Goal: Information Seeking & Learning: Learn about a topic

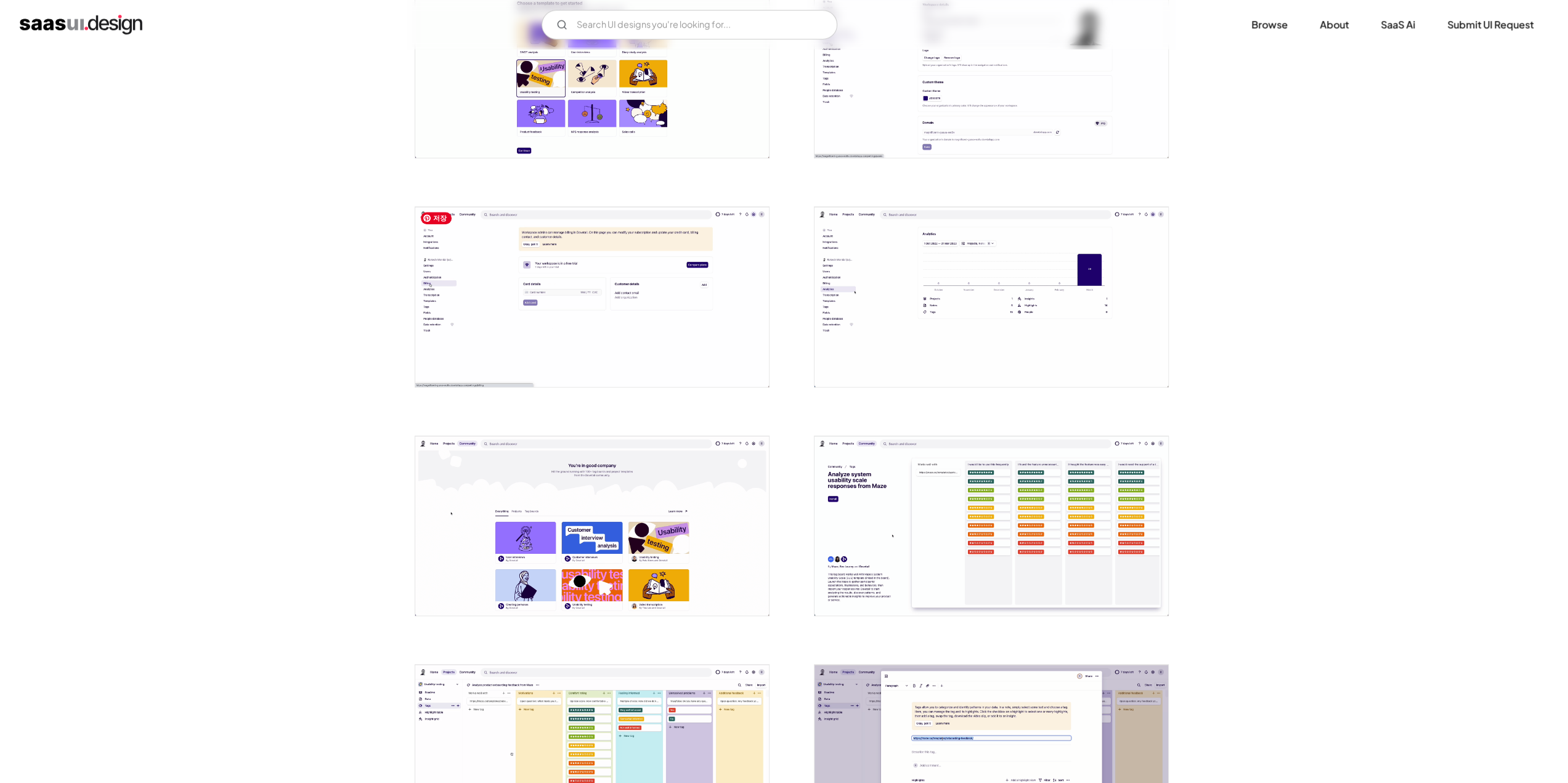
scroll to position [801, 0]
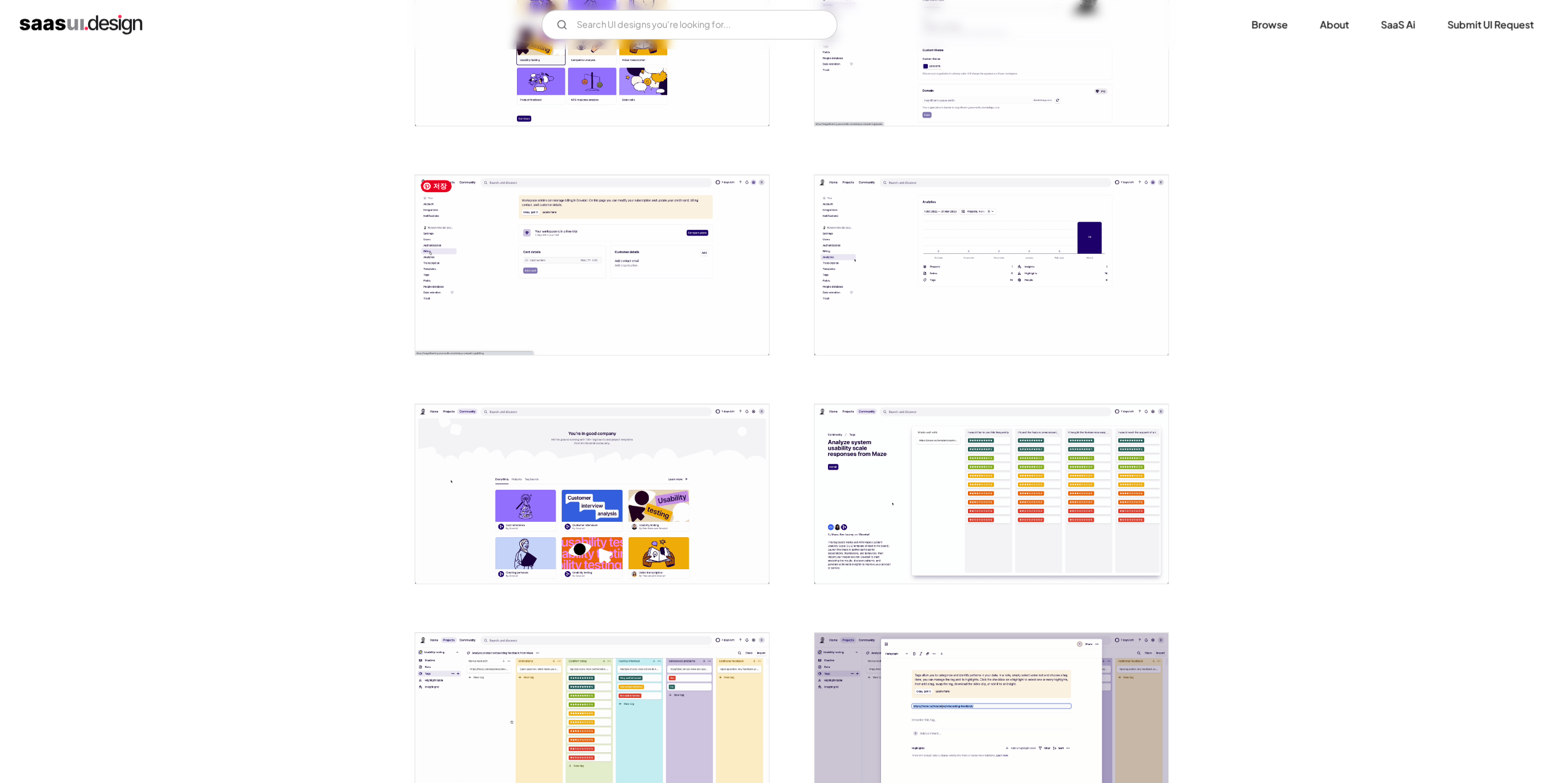
click at [557, 278] on img "open lightbox" at bounding box center [592, 264] width 354 height 179
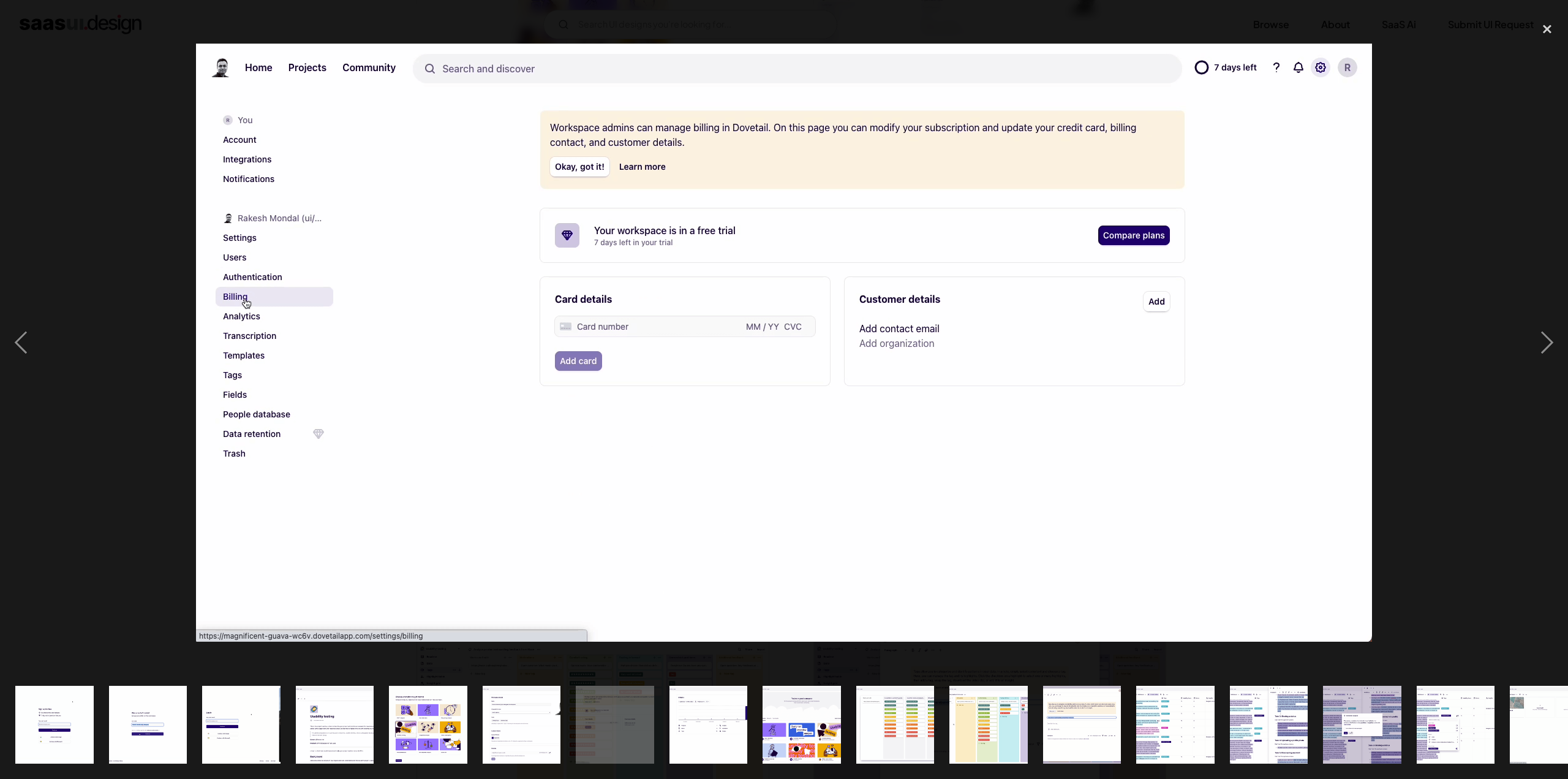
click at [1433, 473] on div at bounding box center [784, 342] width 1568 height 655
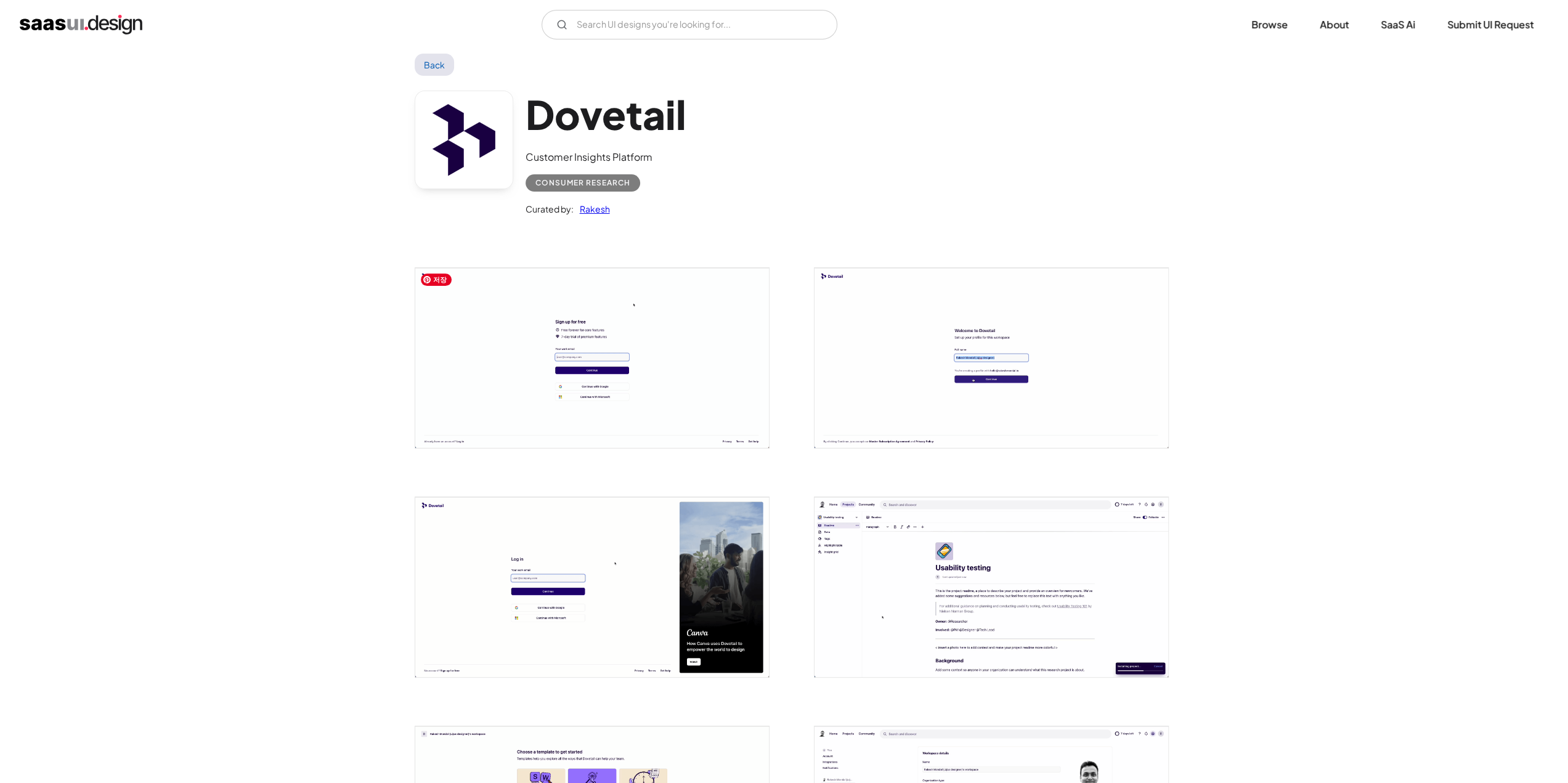
scroll to position [0, 0]
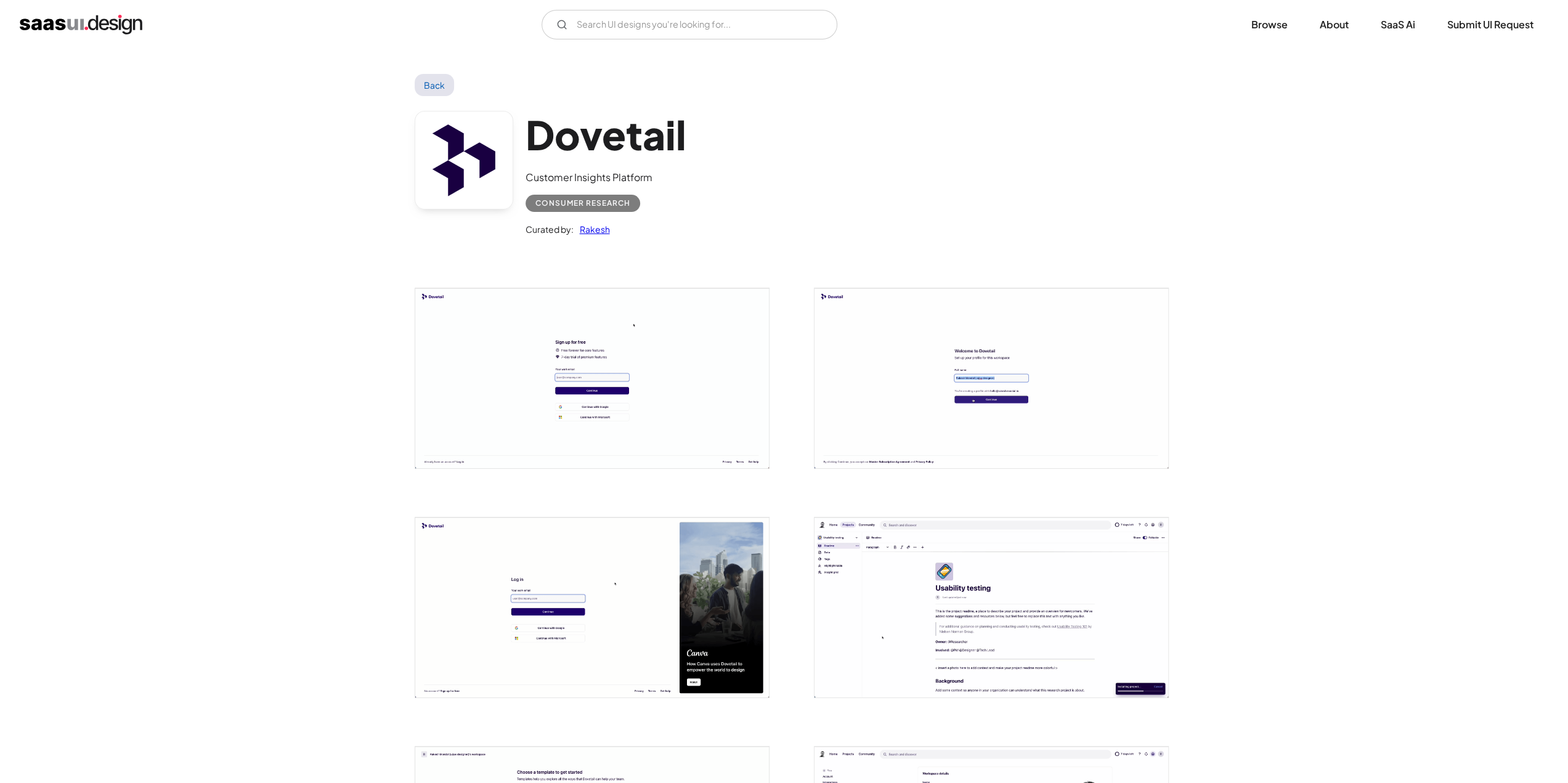
click at [440, 90] on link "Back" at bounding box center [434, 85] width 40 height 22
click at [110, 23] on img "home" at bounding box center [80, 25] width 122 height 20
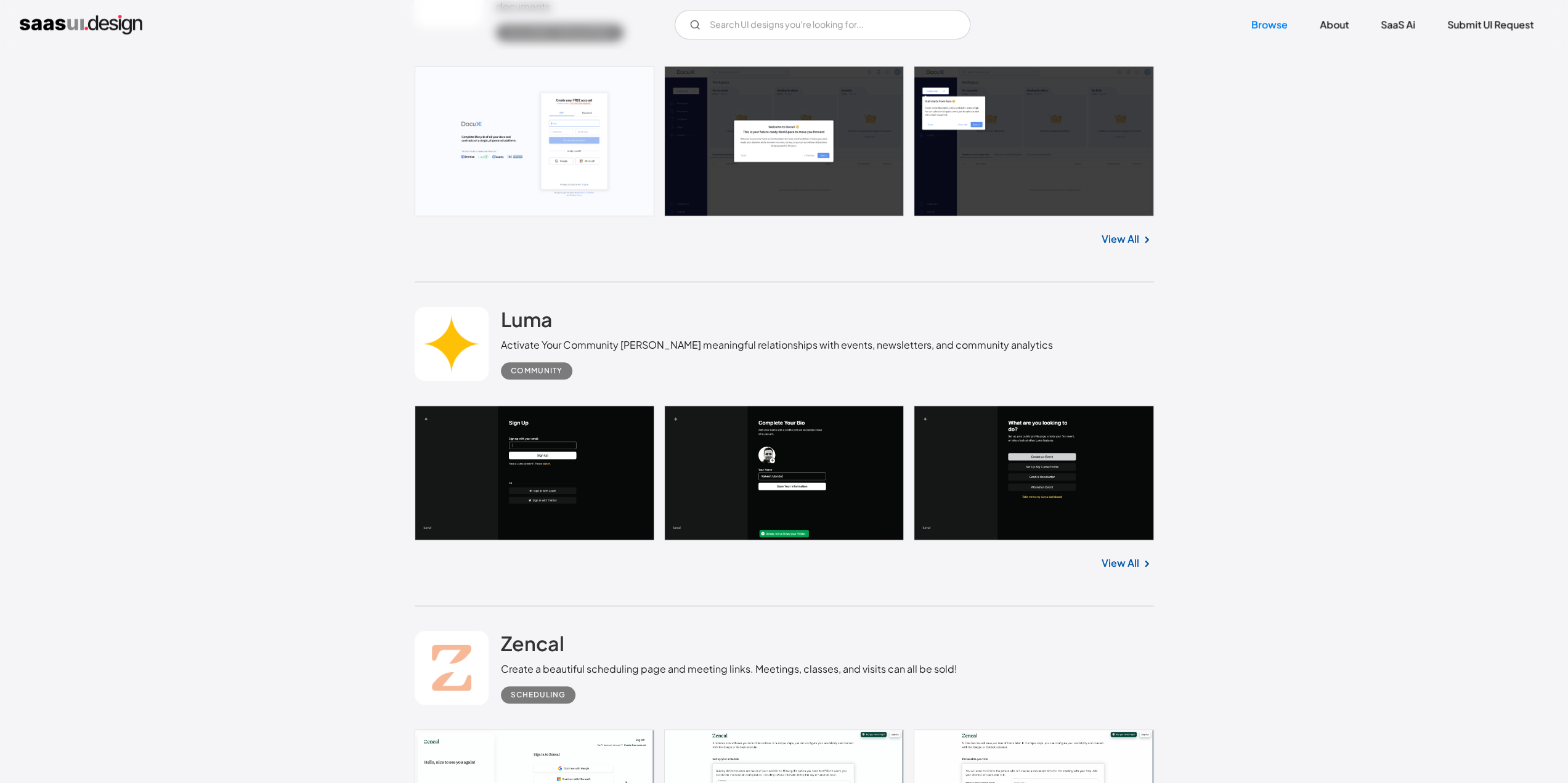
scroll to position [1109, 0]
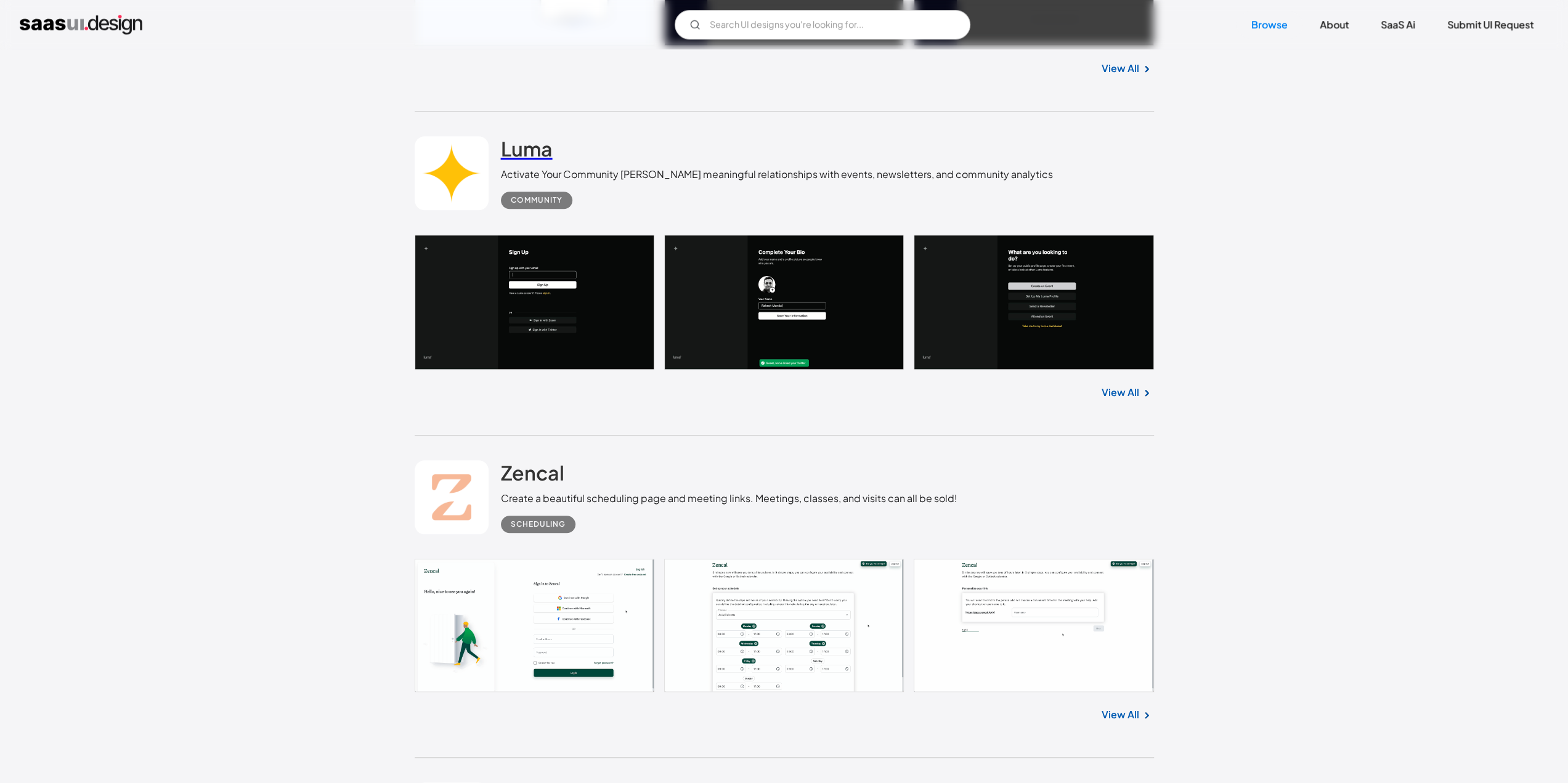
click at [528, 150] on h2 "Luma" at bounding box center [527, 148] width 52 height 25
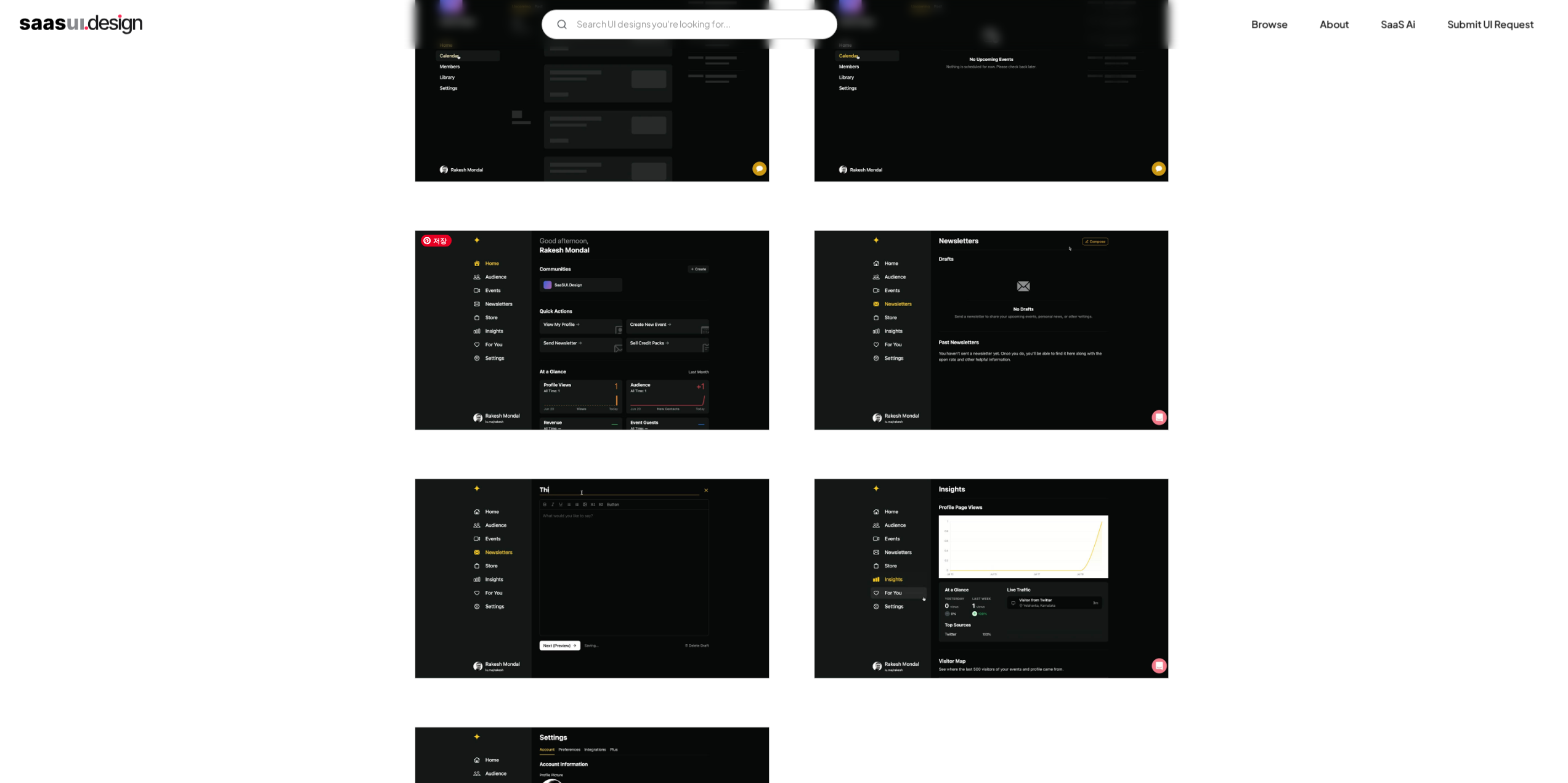
scroll to position [2509, 0]
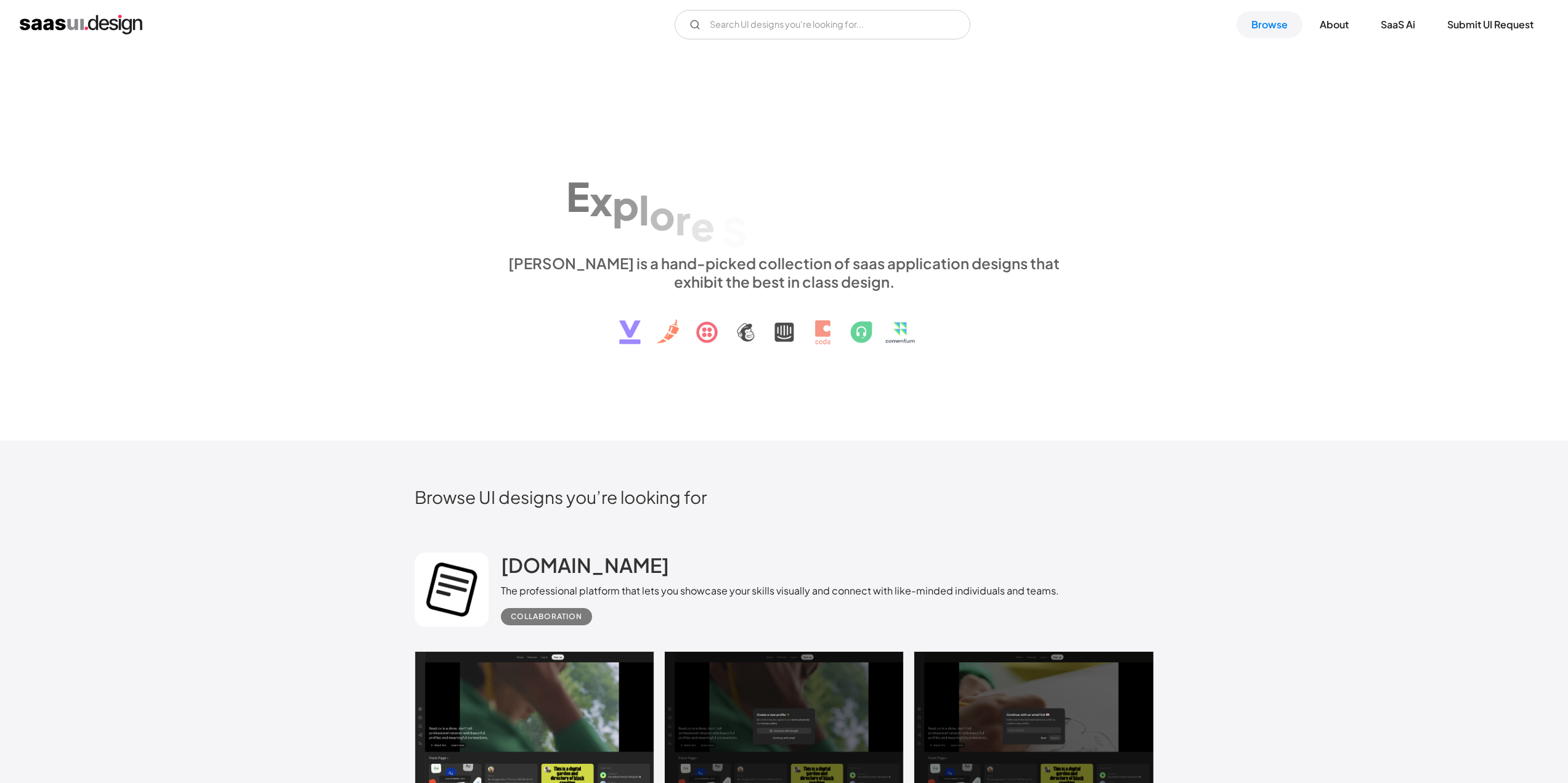
scroll to position [1479, 0]
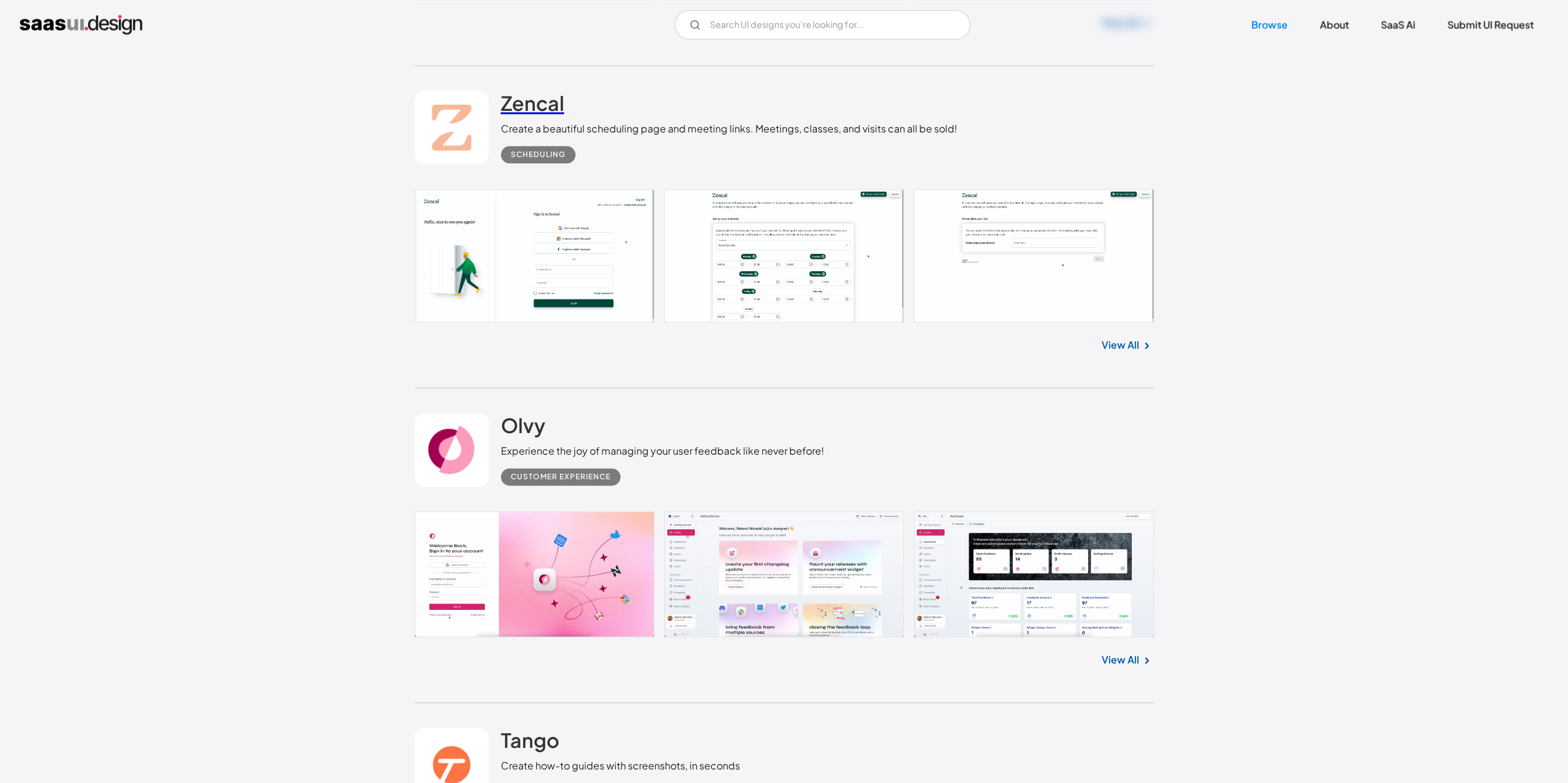
click at [542, 100] on h2 "Zencal" at bounding box center [532, 103] width 63 height 25
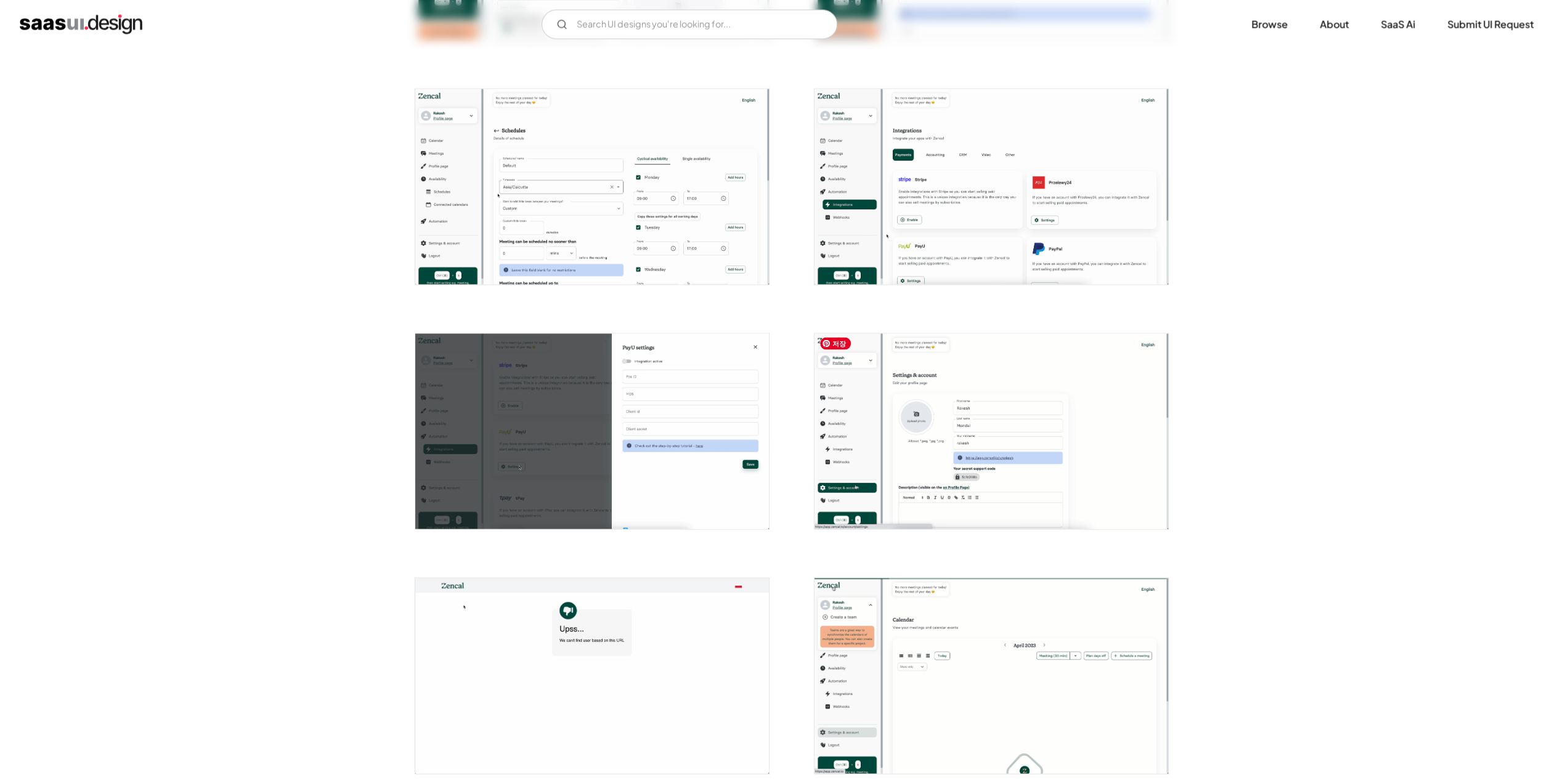
scroll to position [2402, 0]
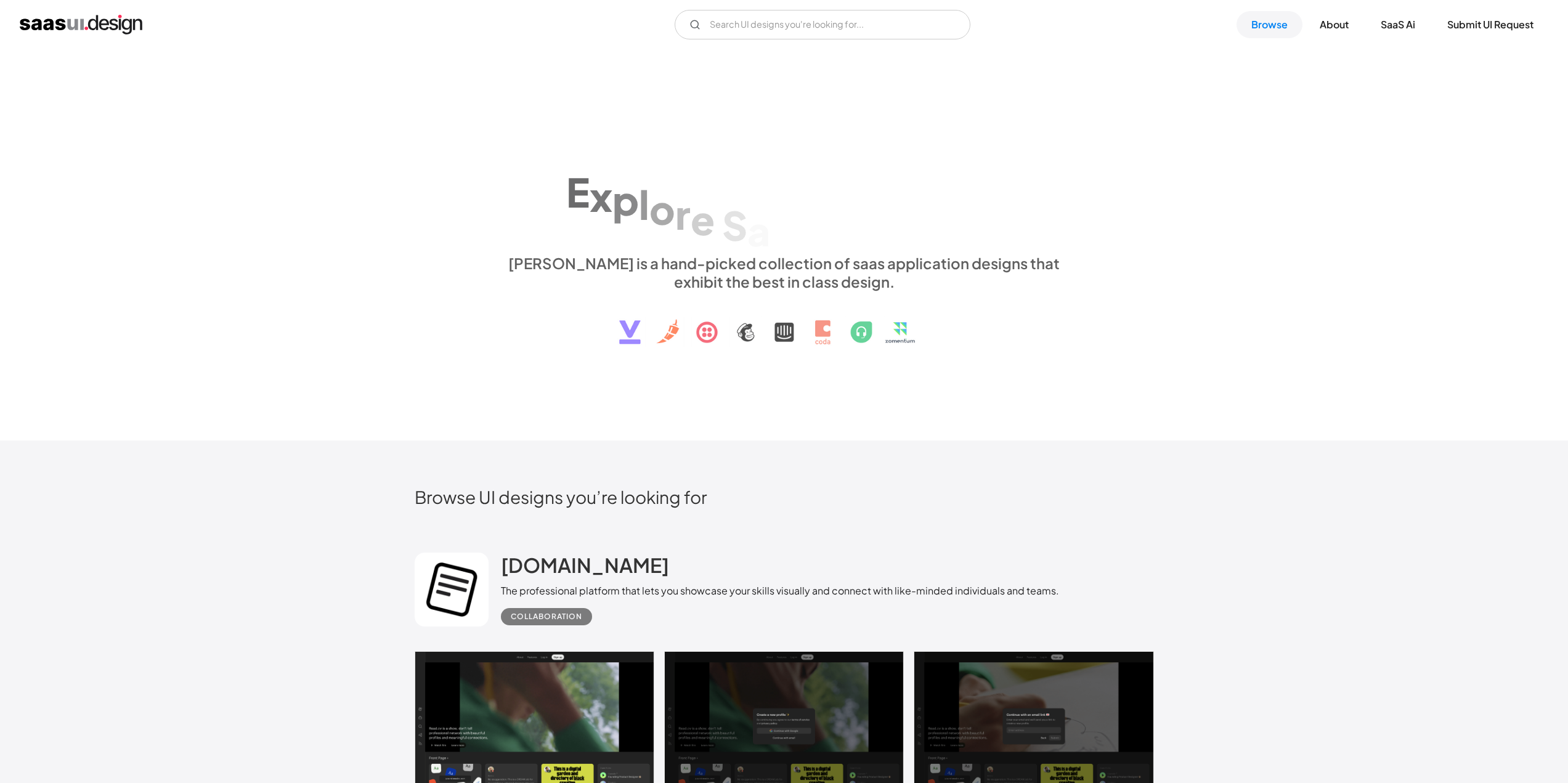
scroll to position [1787, 0]
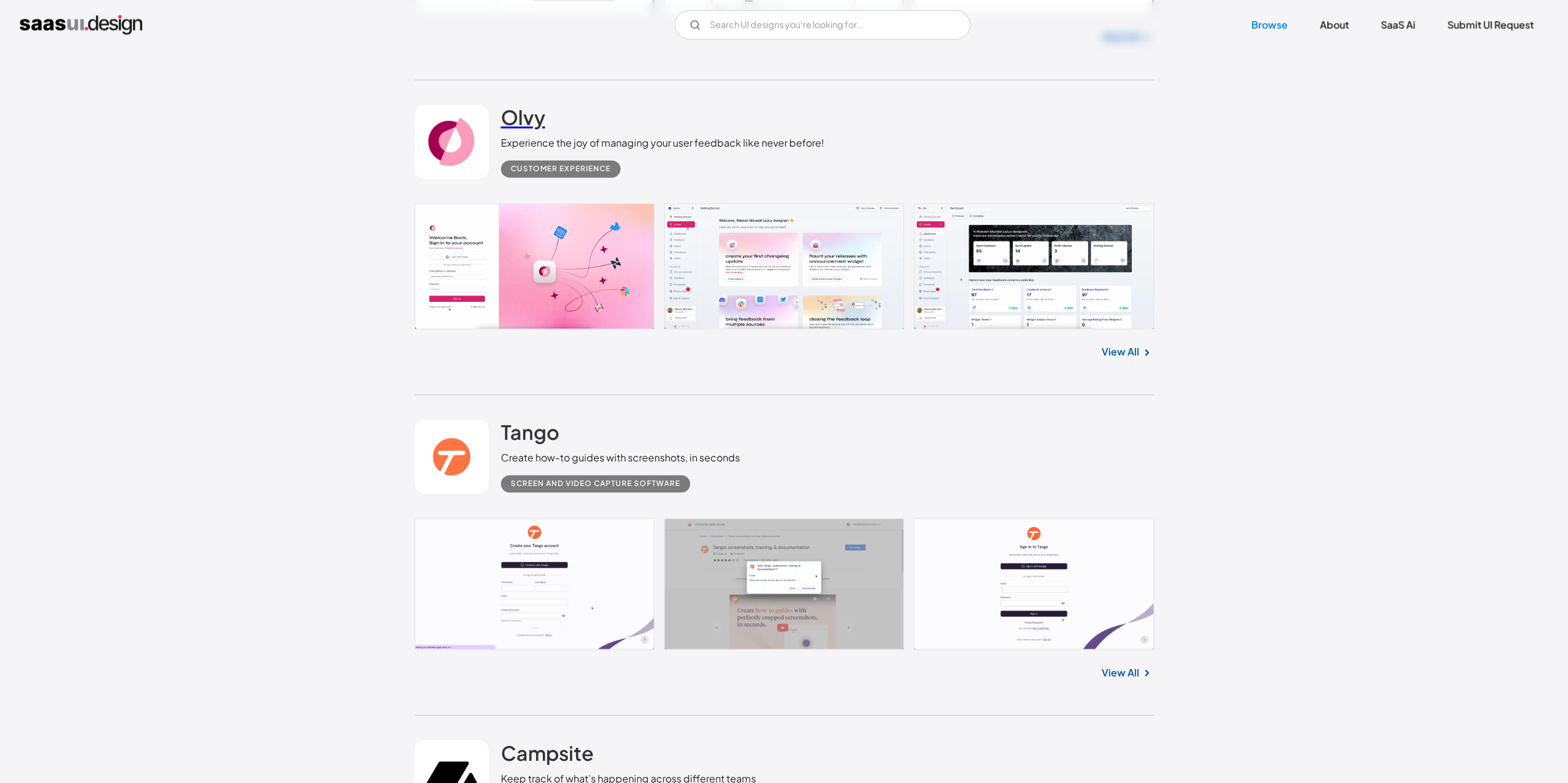
click at [520, 111] on h2 "Olvy" at bounding box center [523, 117] width 45 height 25
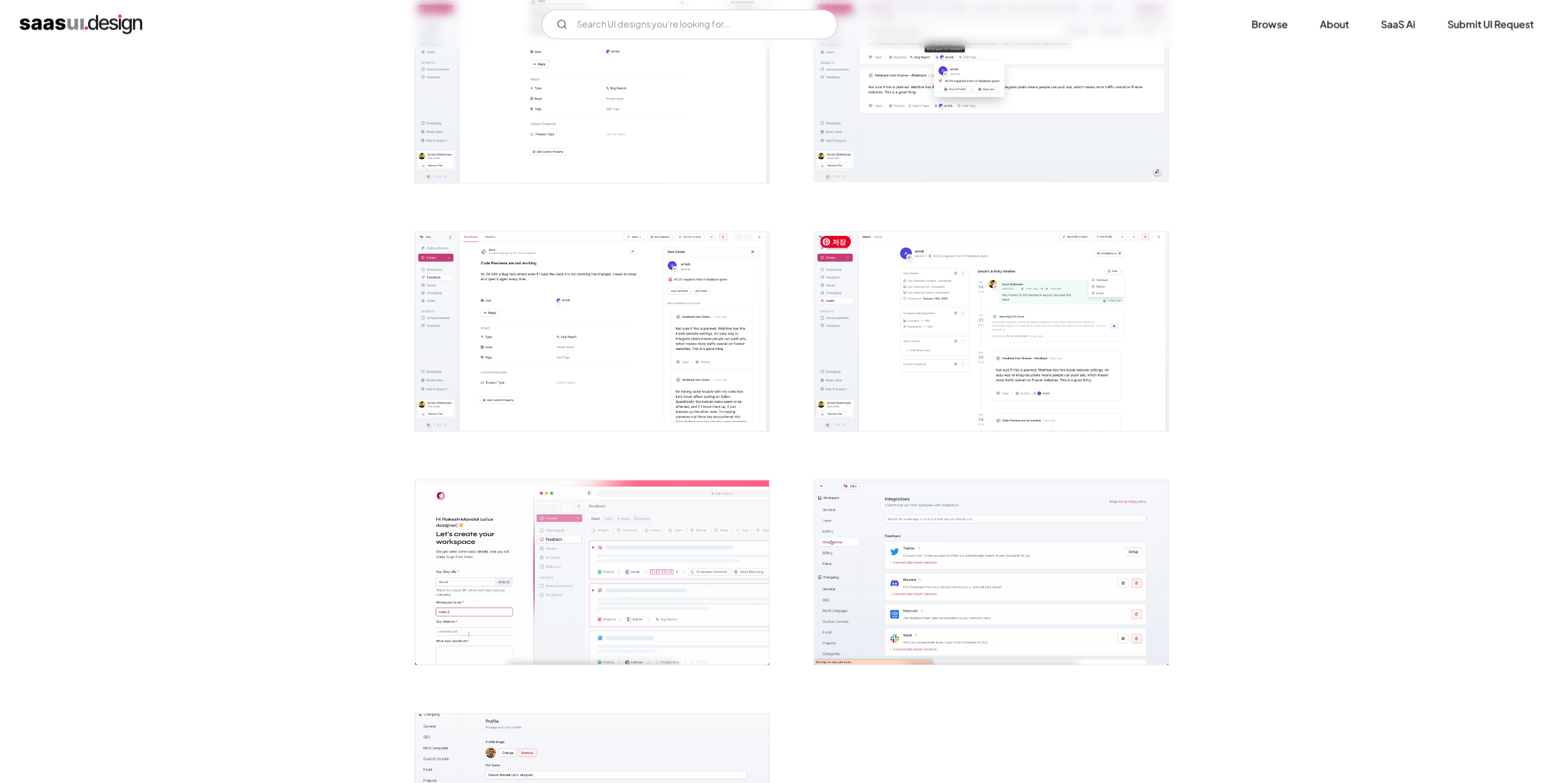
scroll to position [2833, 0]
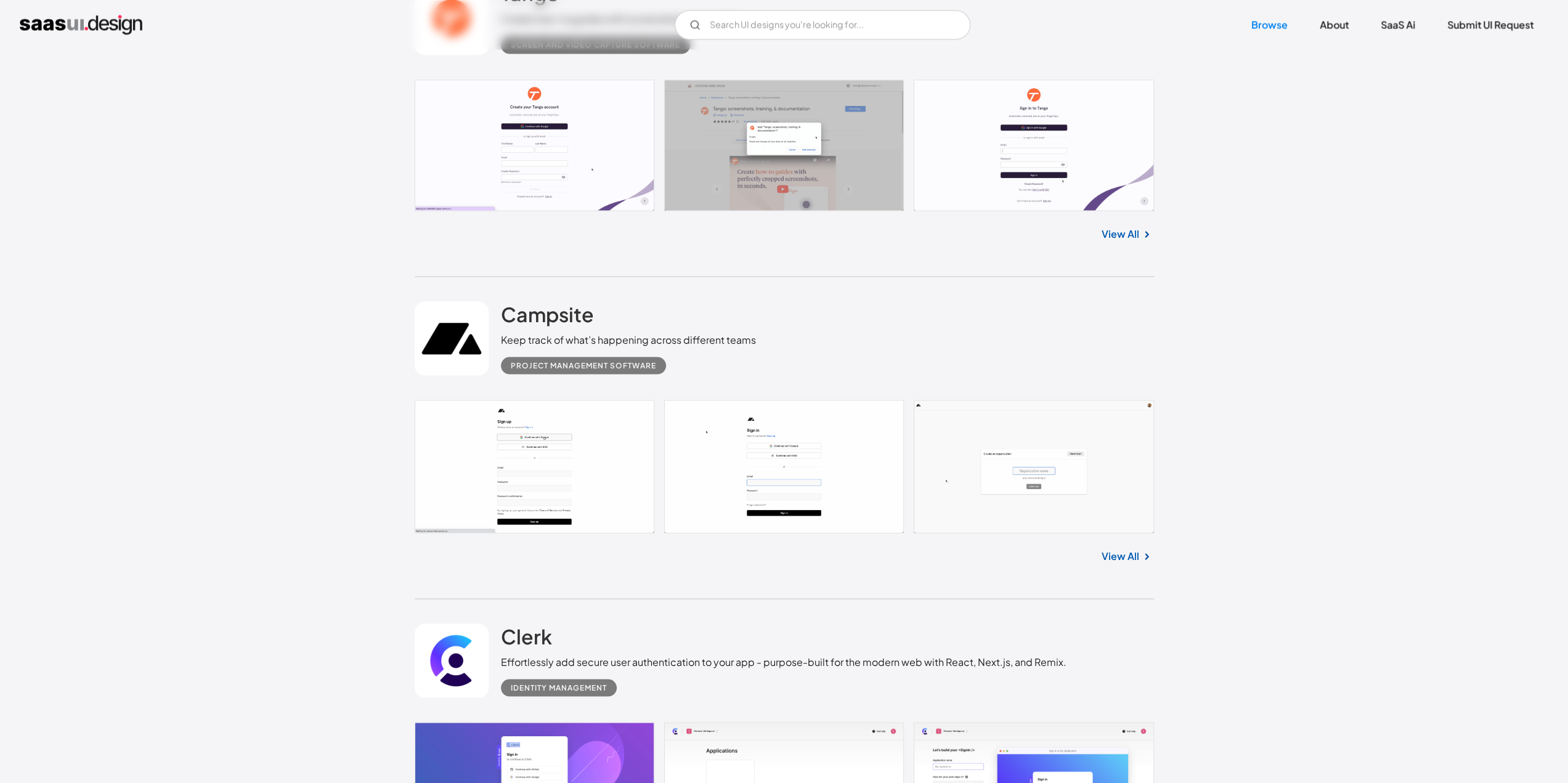
scroll to position [2279, 0]
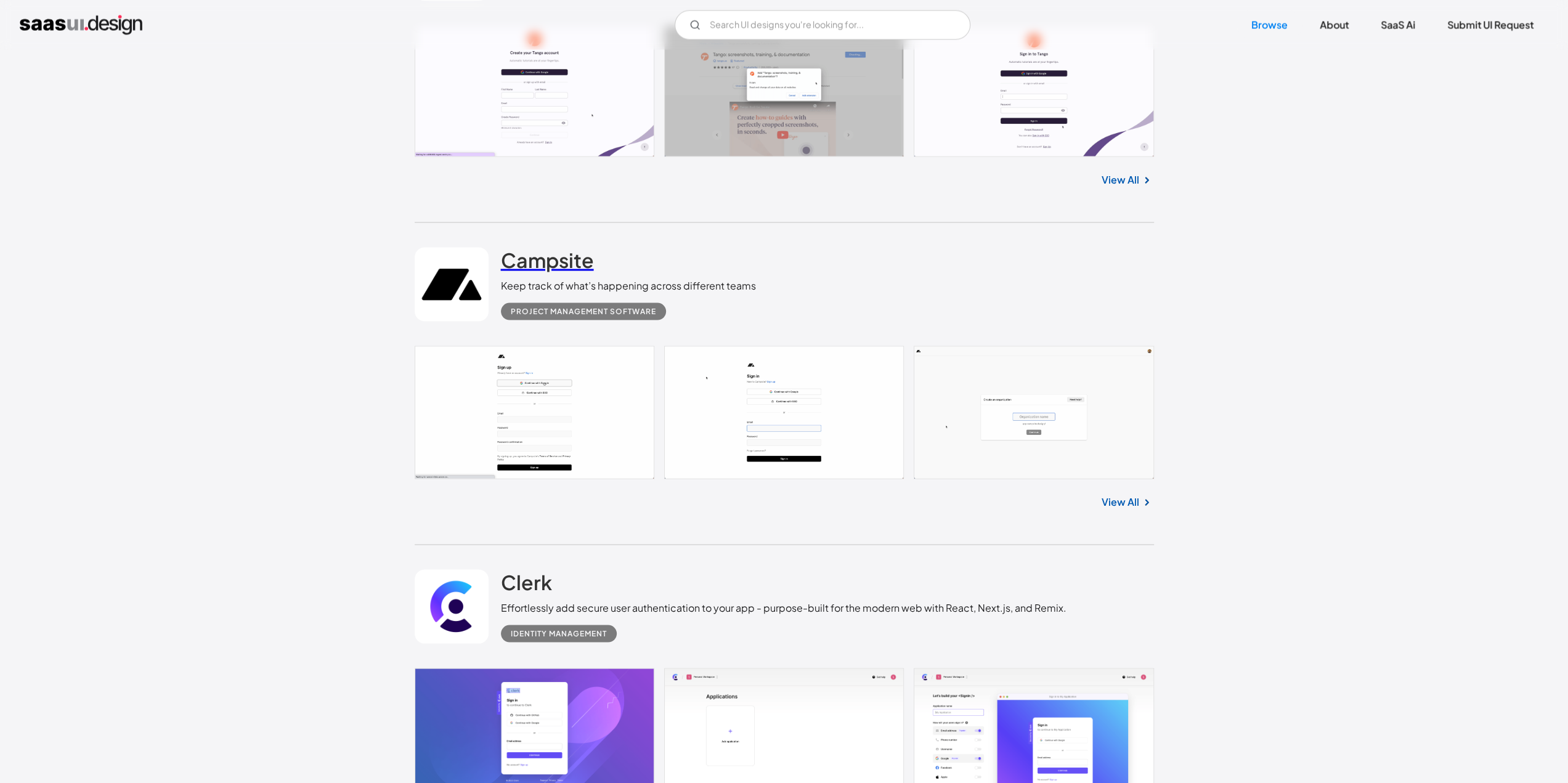
click at [543, 257] on h2 "Campsite" at bounding box center [547, 260] width 93 height 25
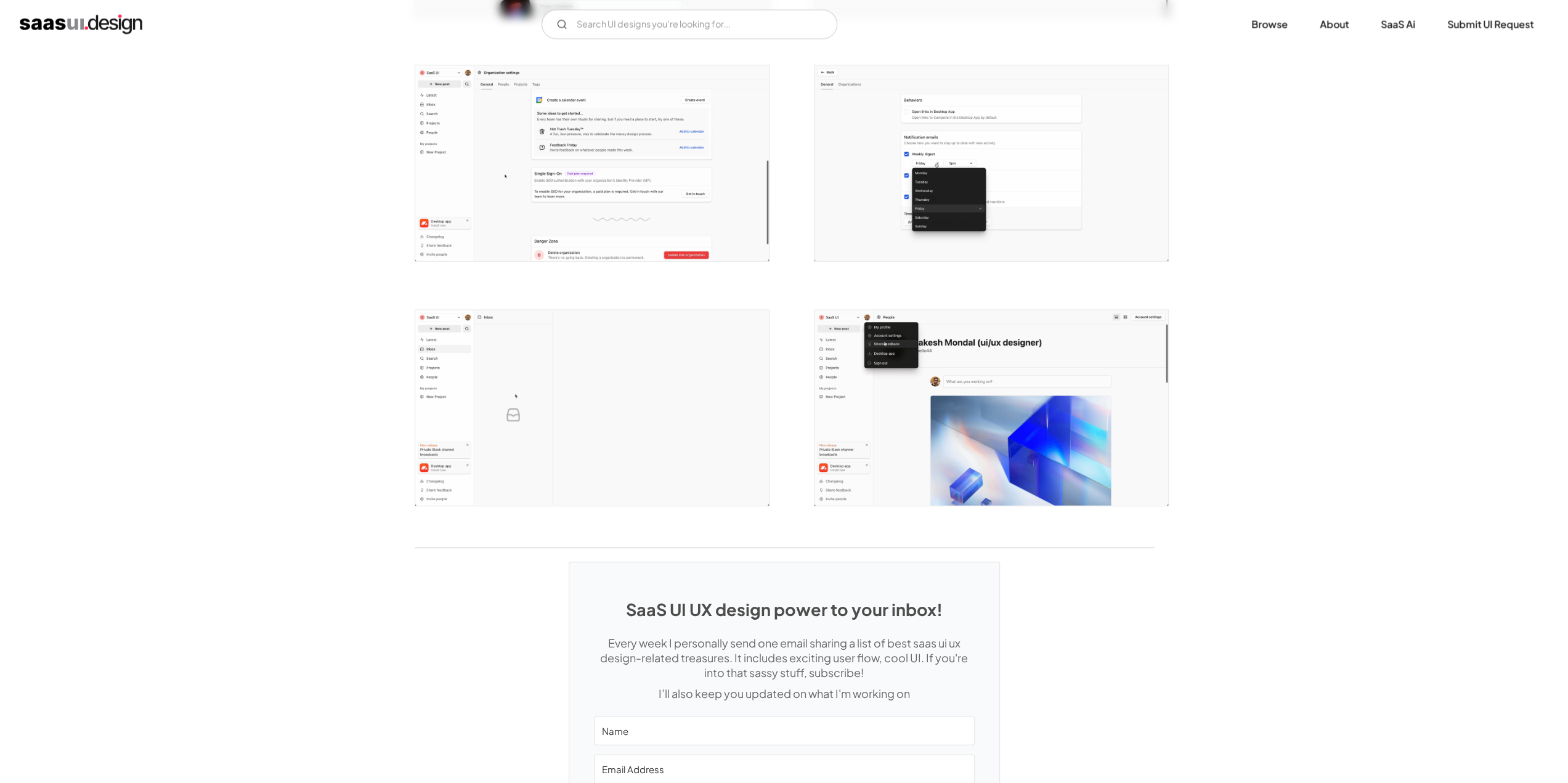
scroll to position [2463, 0]
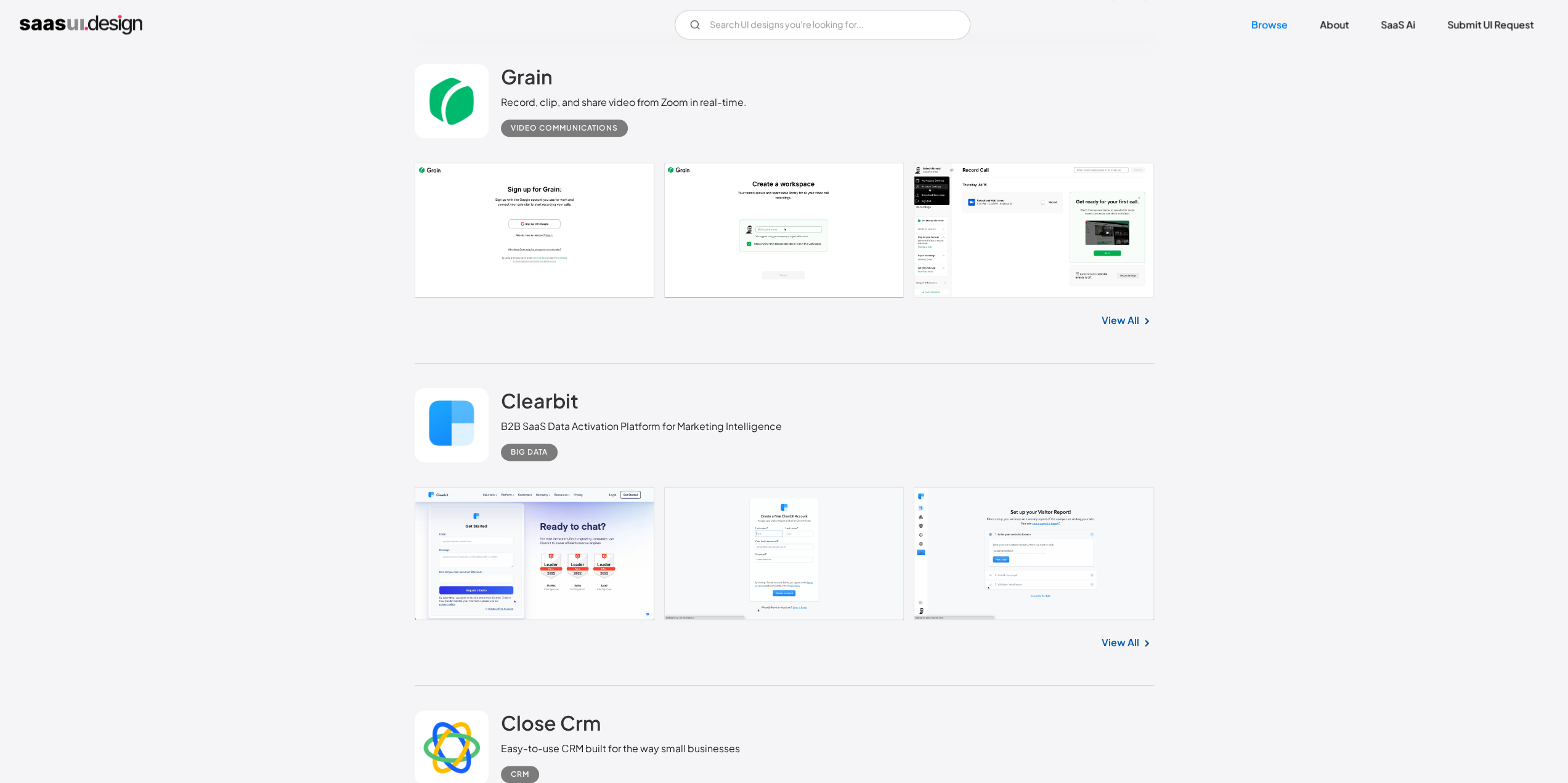
scroll to position [6160, 0]
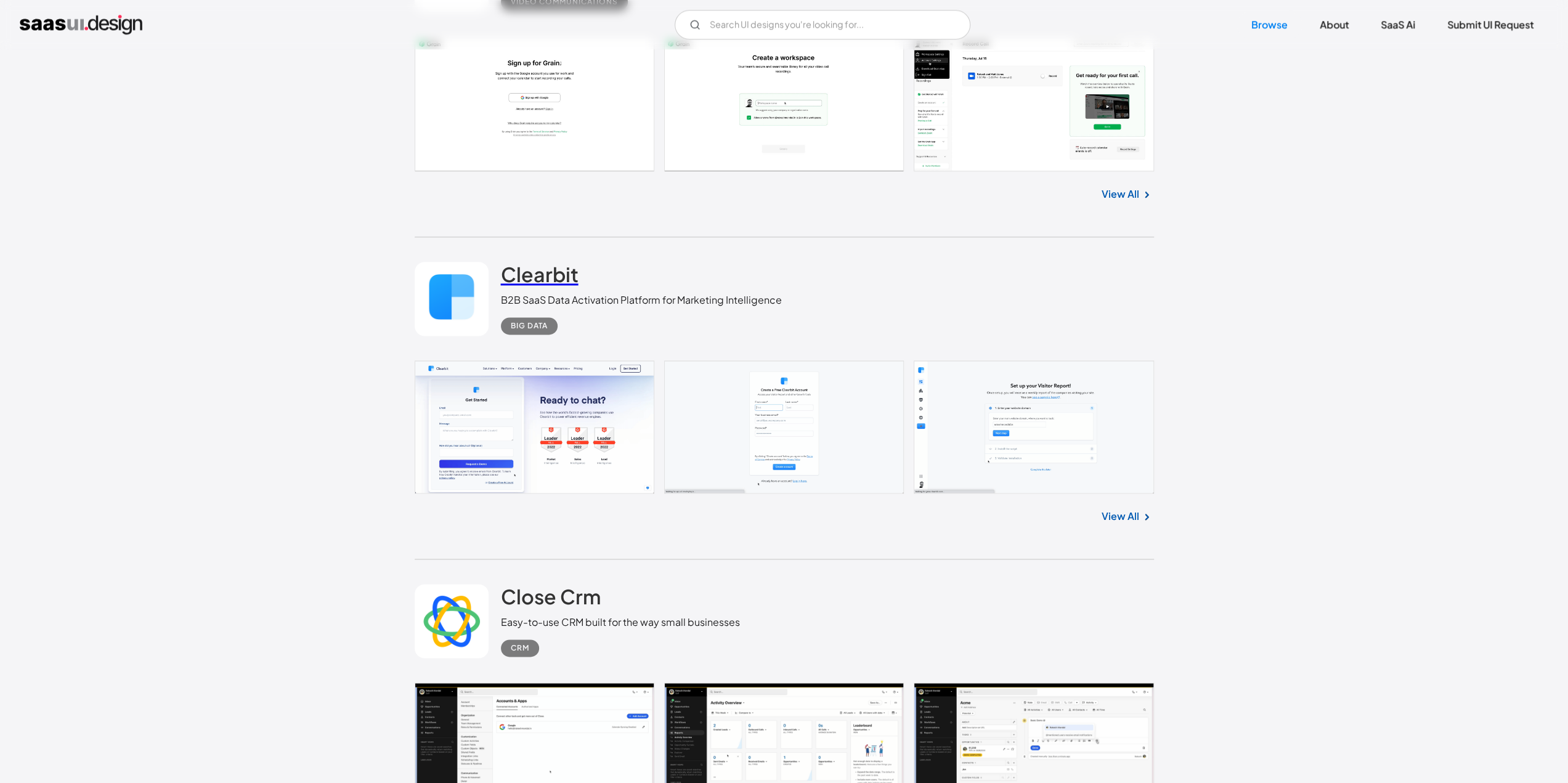
click at [545, 269] on h2 "Clearbit" at bounding box center [539, 274] width 78 height 25
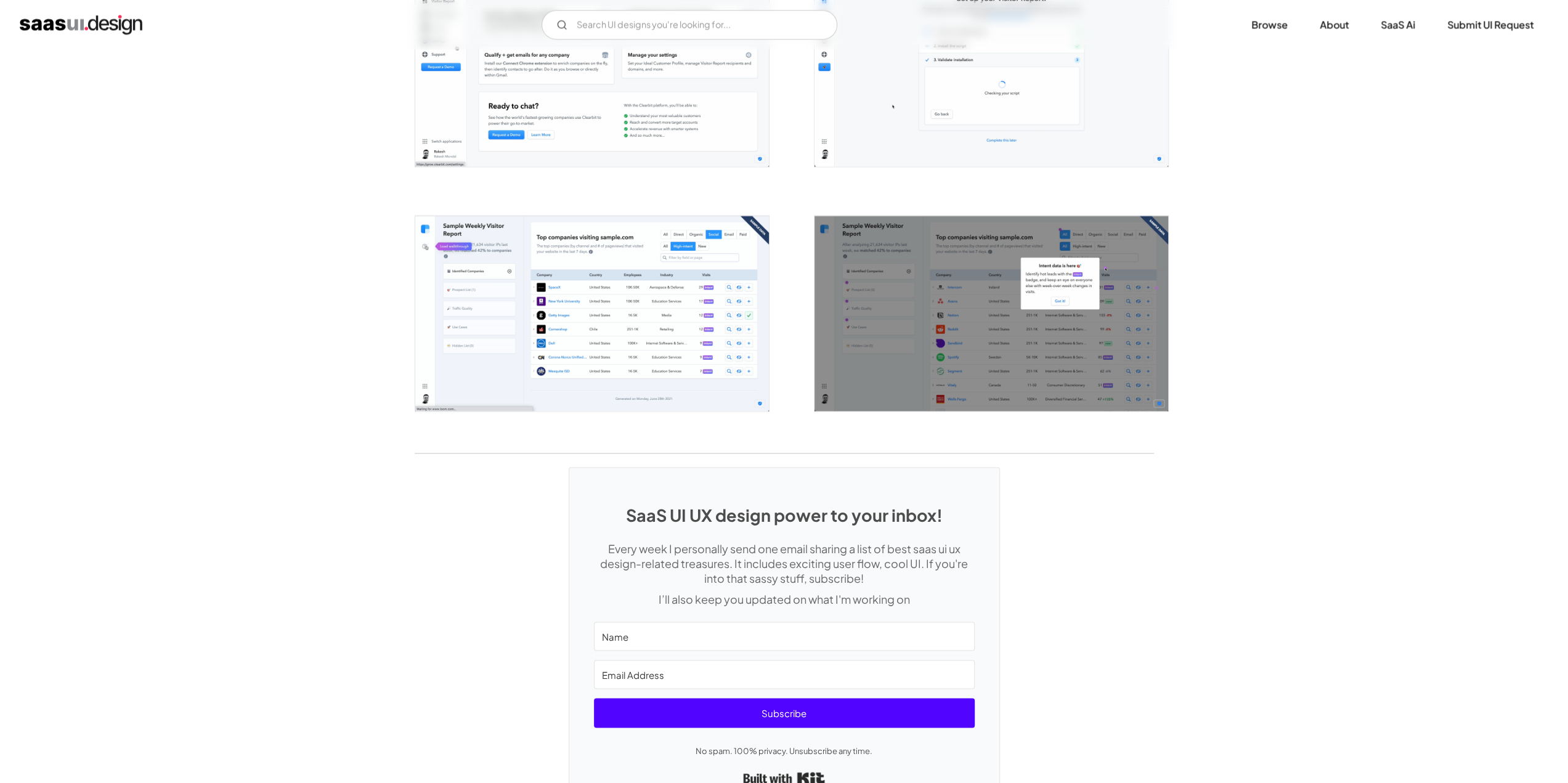
scroll to position [2103, 0]
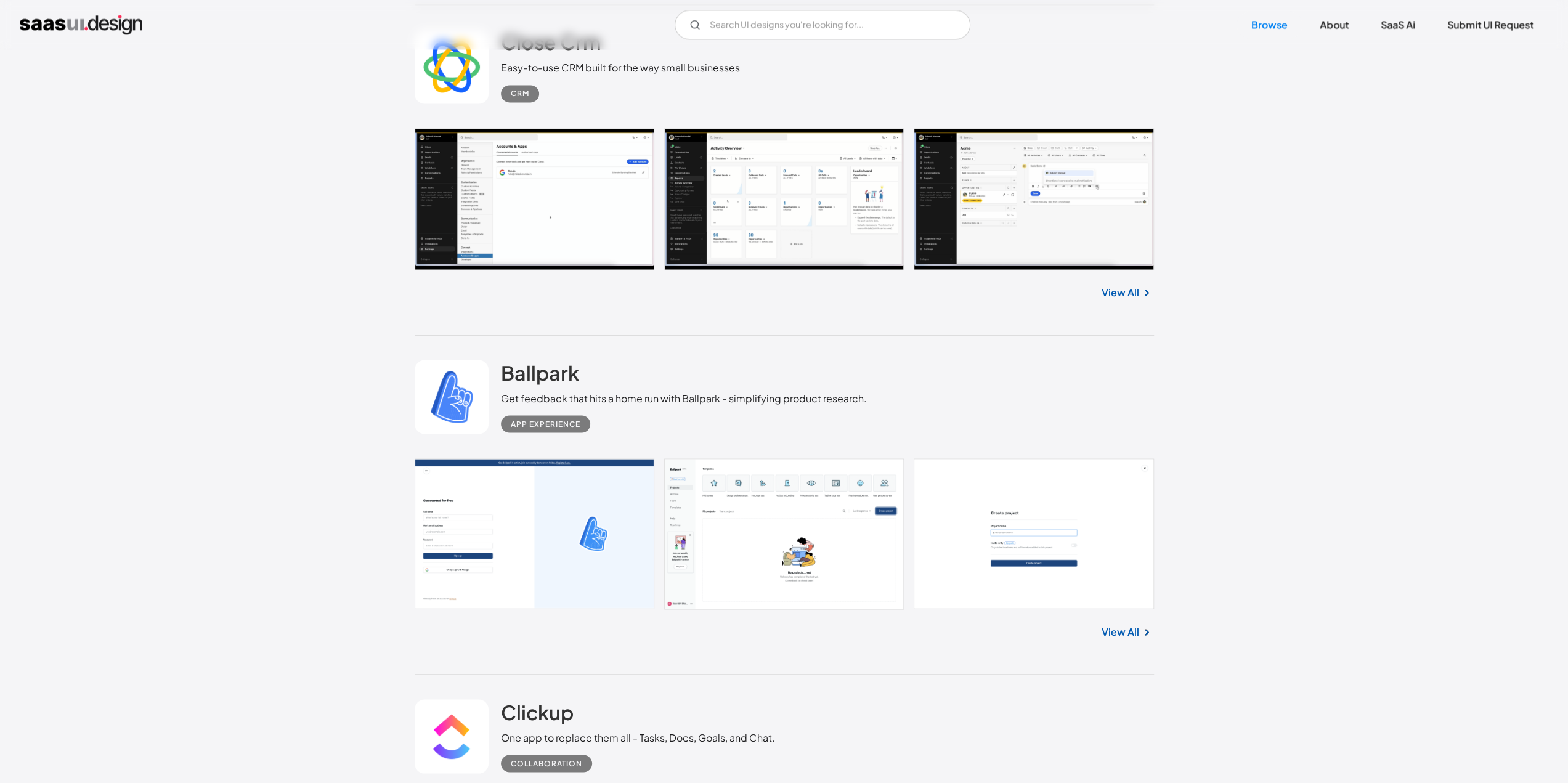
scroll to position [6591, 0]
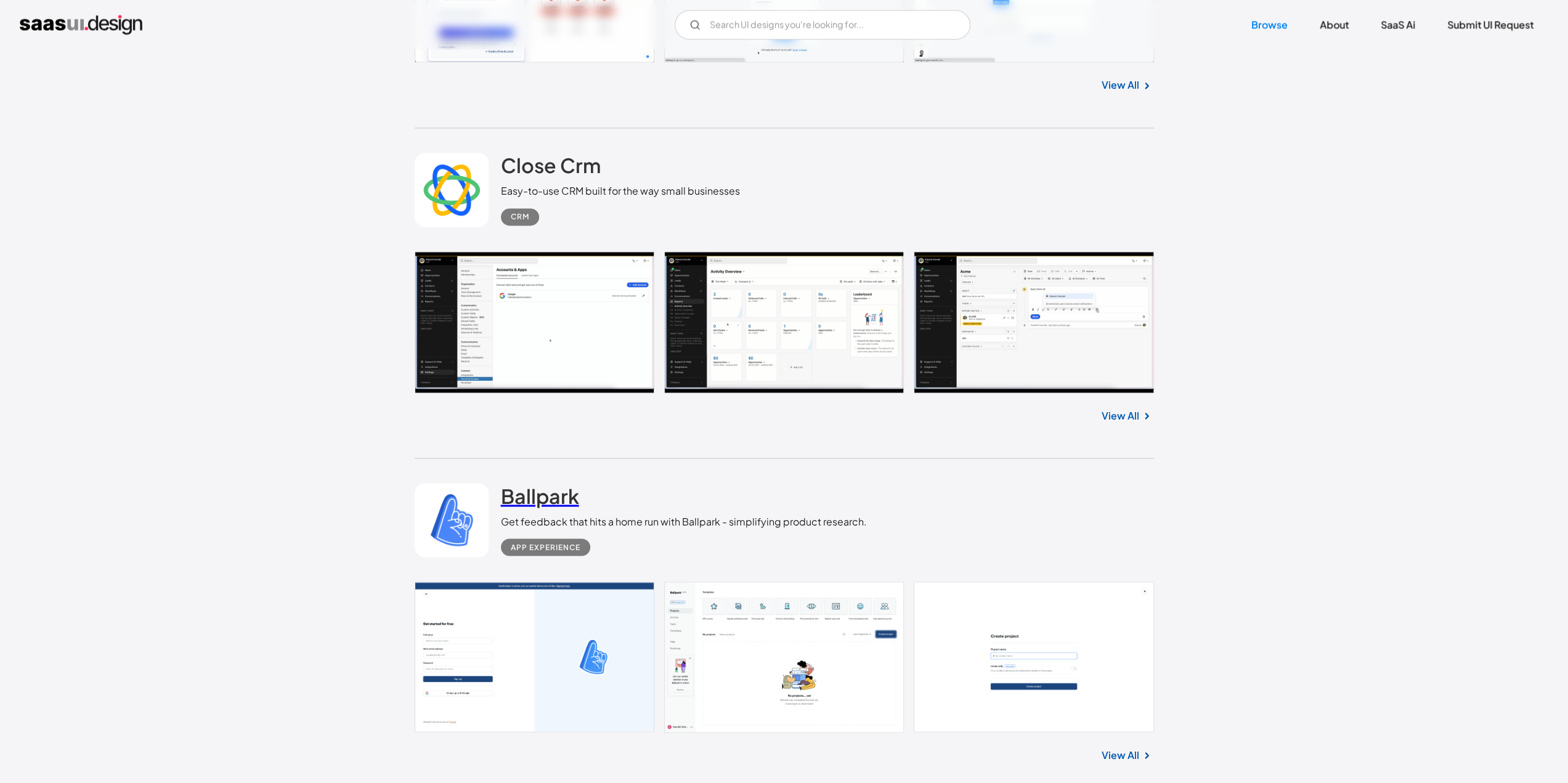
click at [533, 485] on h2 "Ballpark" at bounding box center [540, 496] width 79 height 25
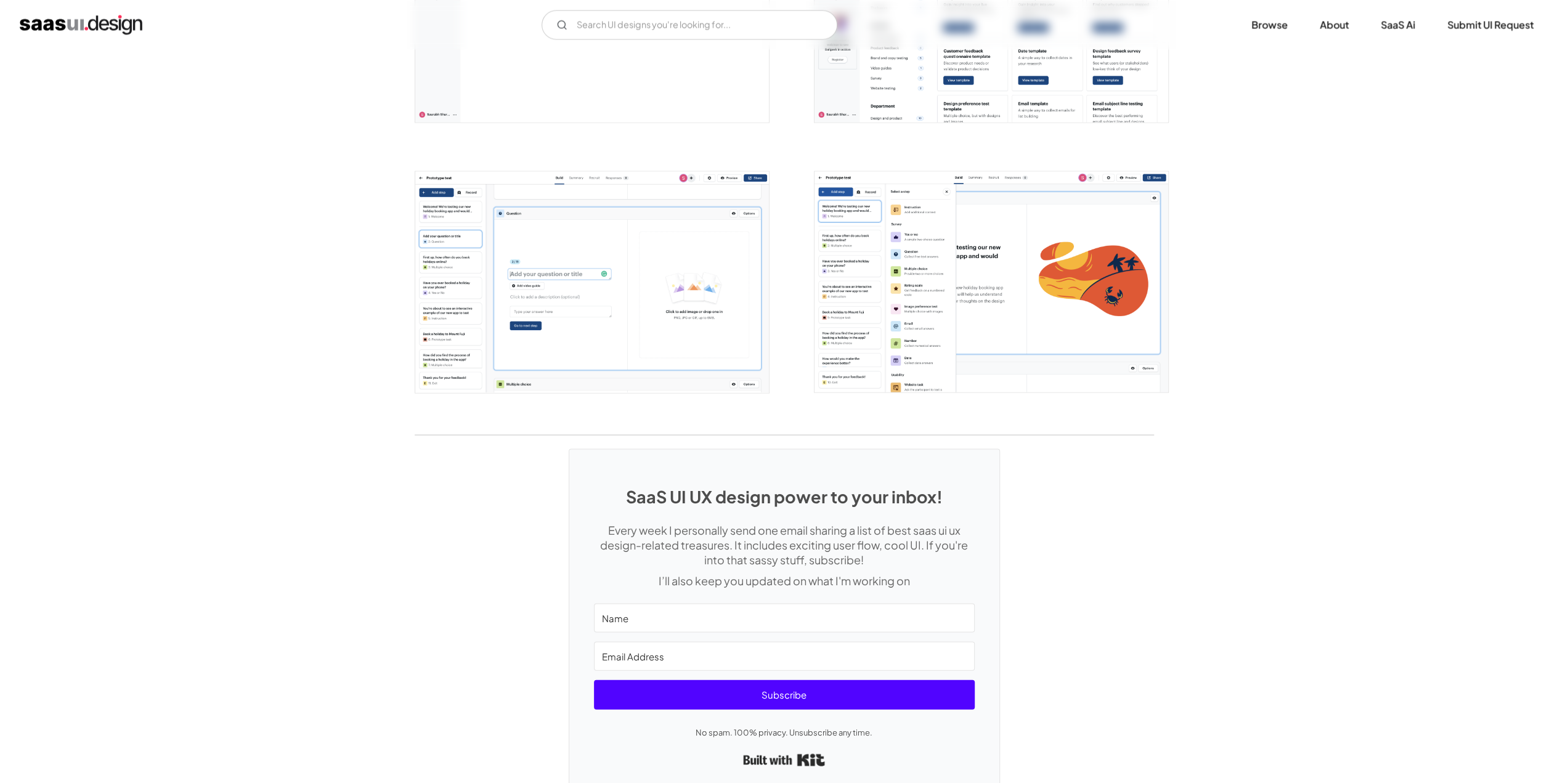
scroll to position [2331, 0]
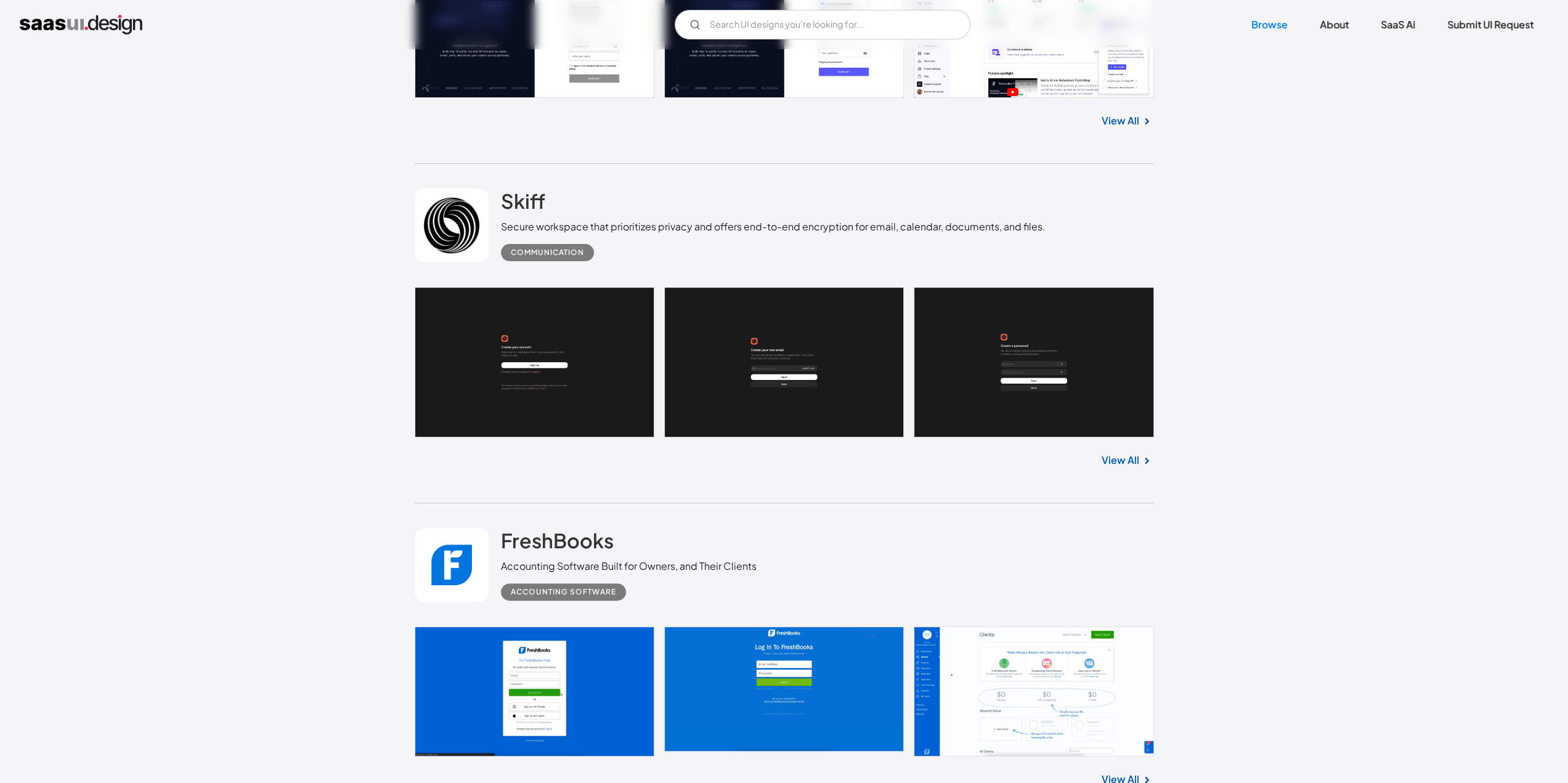
scroll to position [9239, 0]
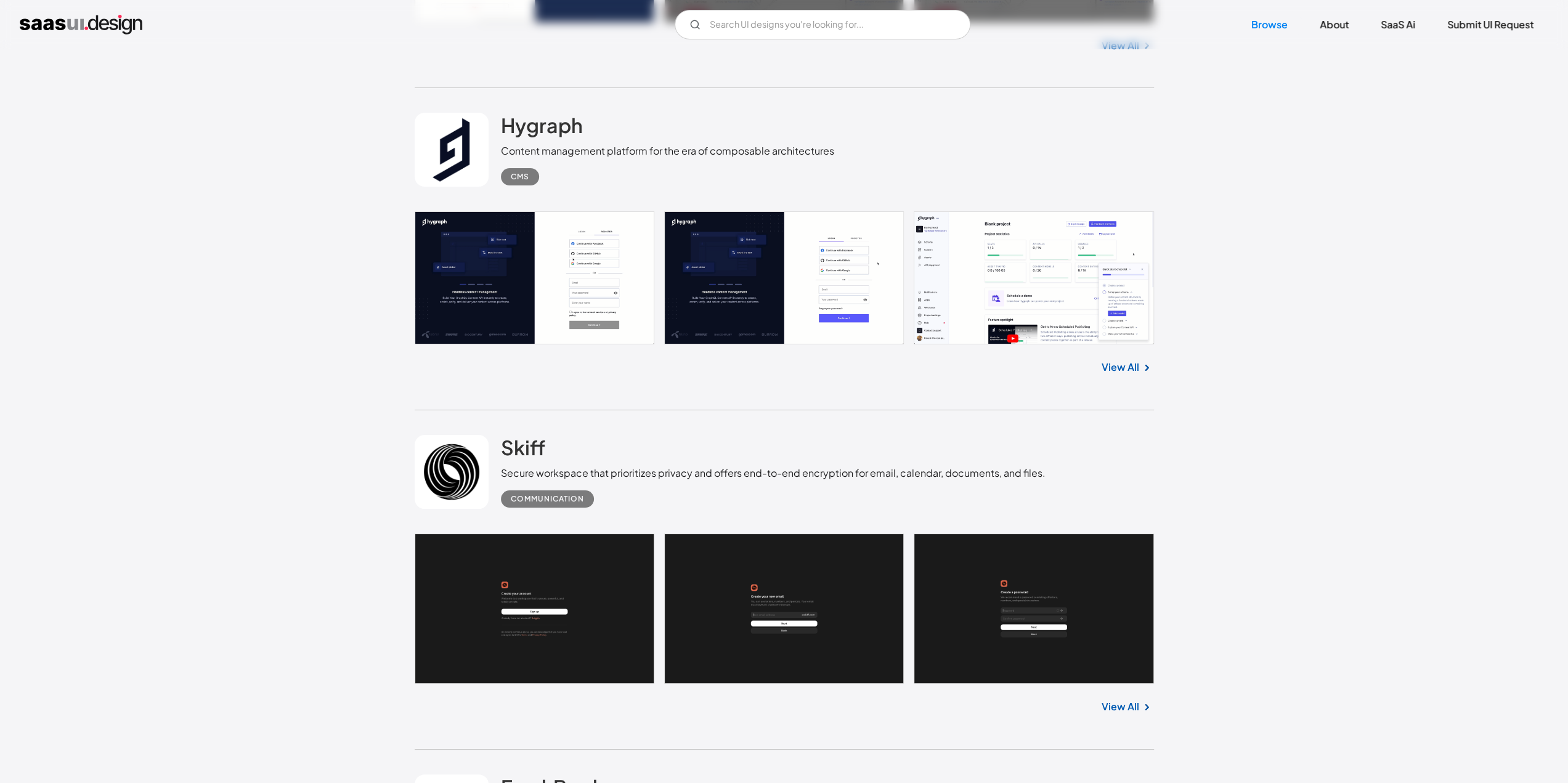
click at [1015, 265] on link at bounding box center [784, 278] width 739 height 133
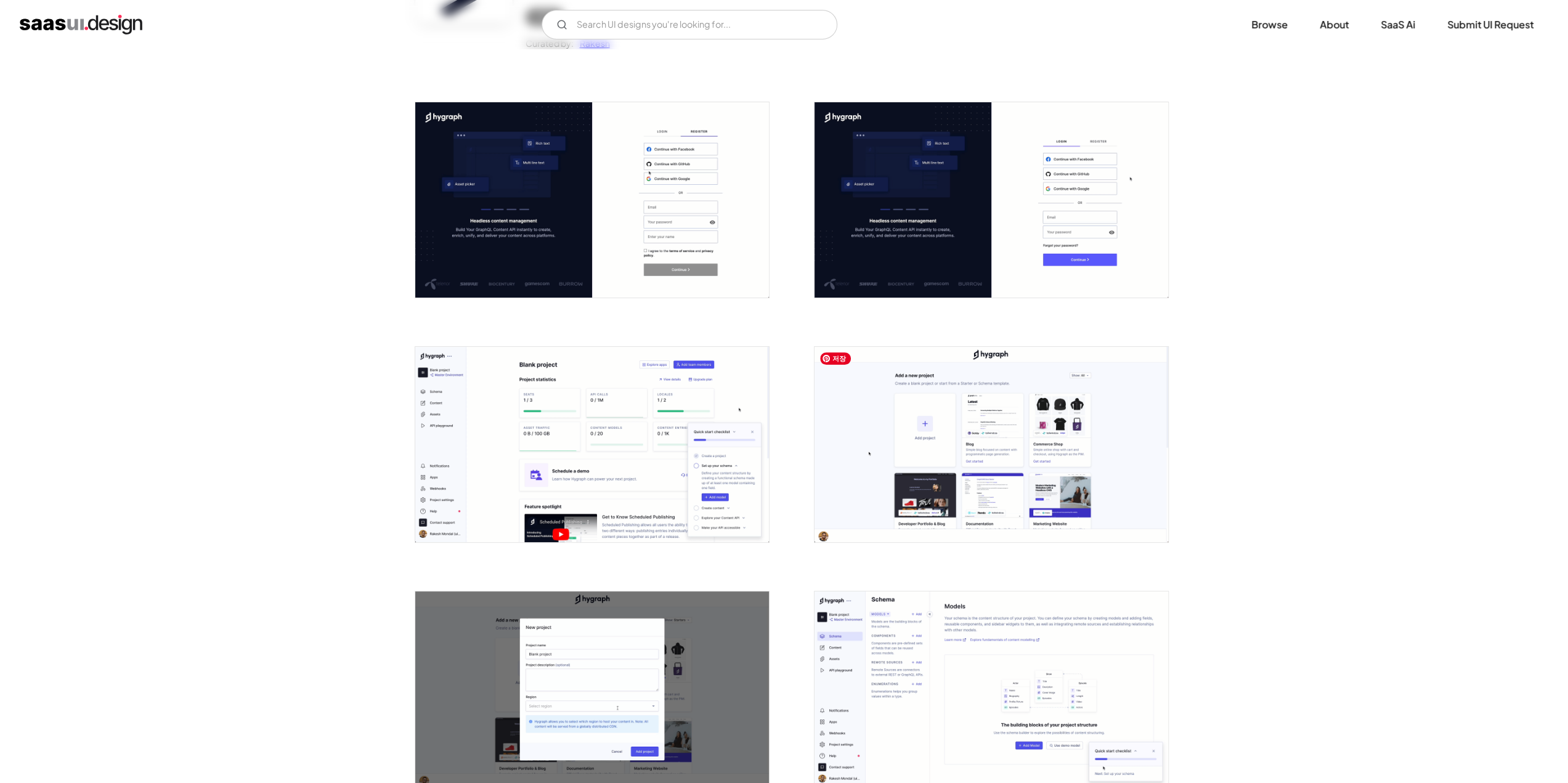
scroll to position [246, 0]
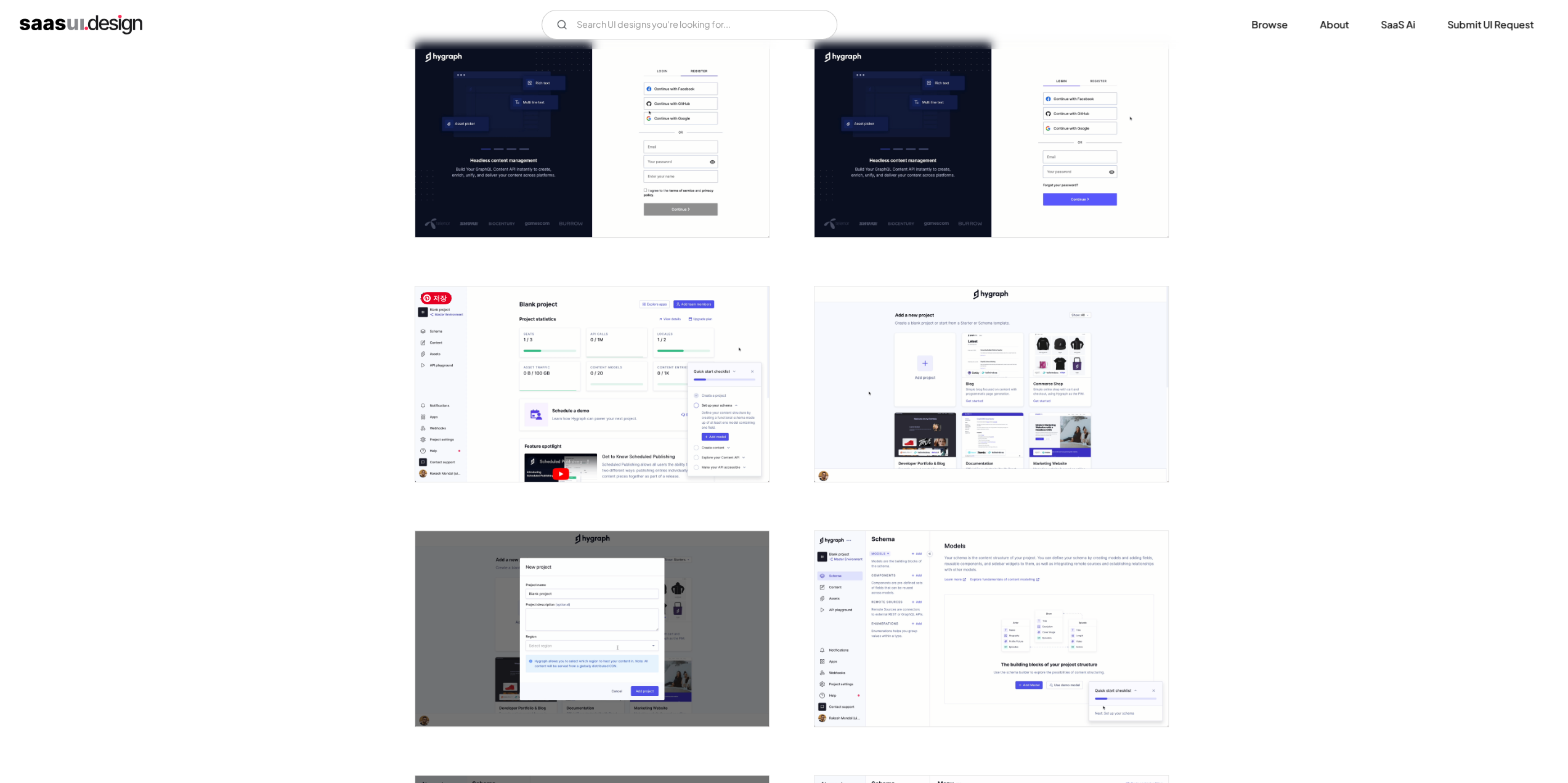
click at [676, 416] on img "open lightbox" at bounding box center [592, 384] width 354 height 196
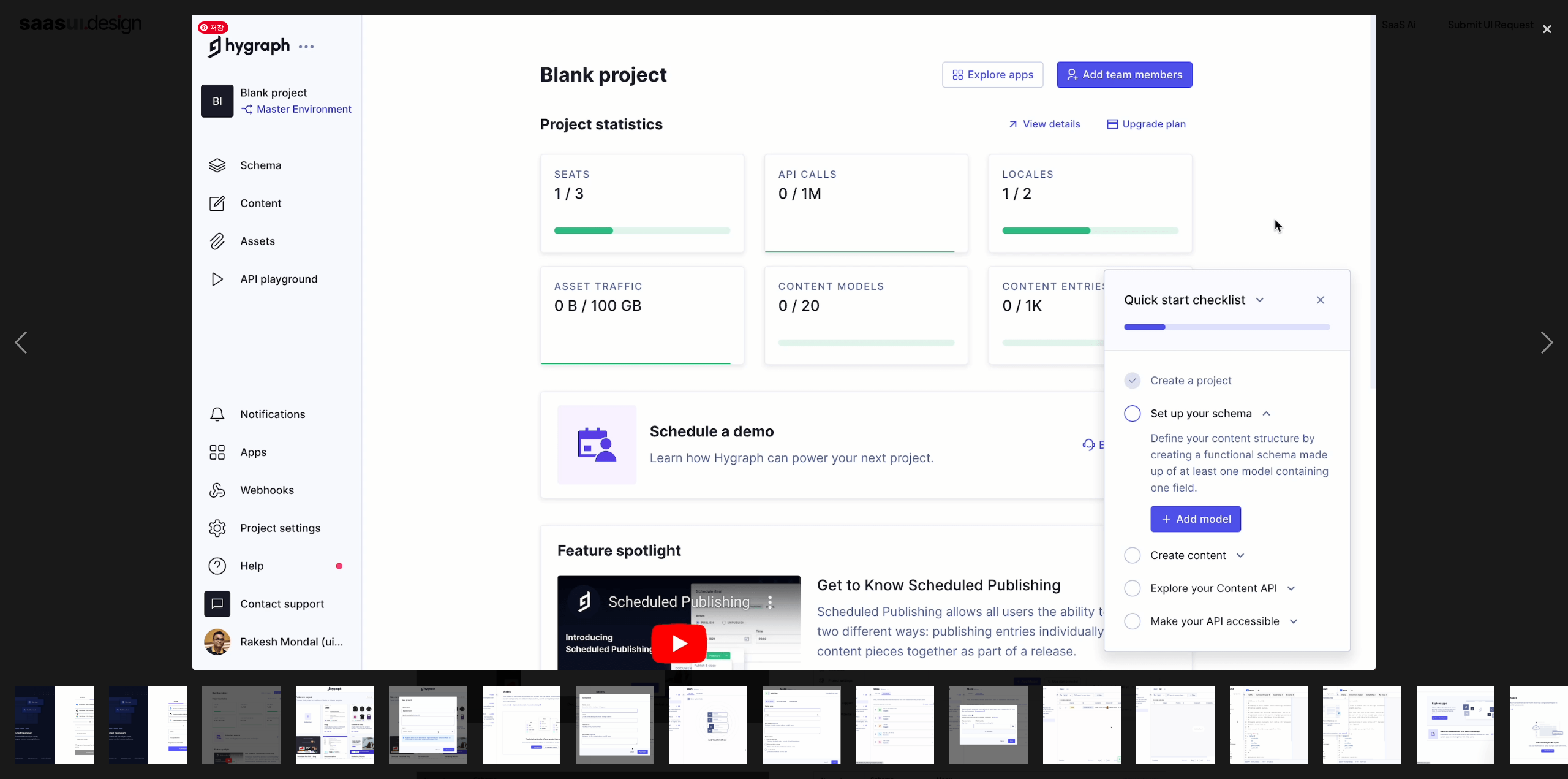
click at [148, 250] on div at bounding box center [784, 342] width 1568 height 655
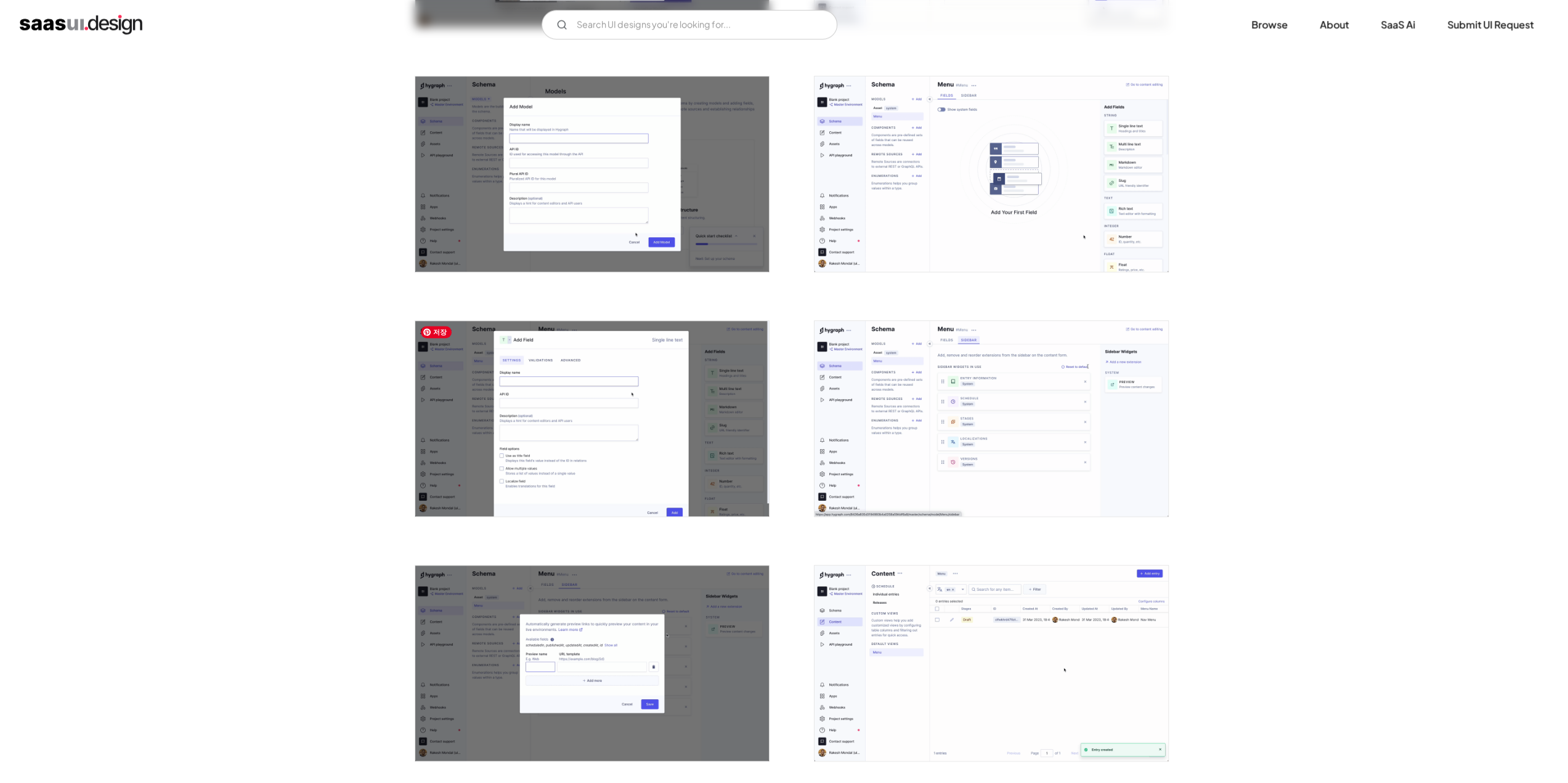
scroll to position [986, 0]
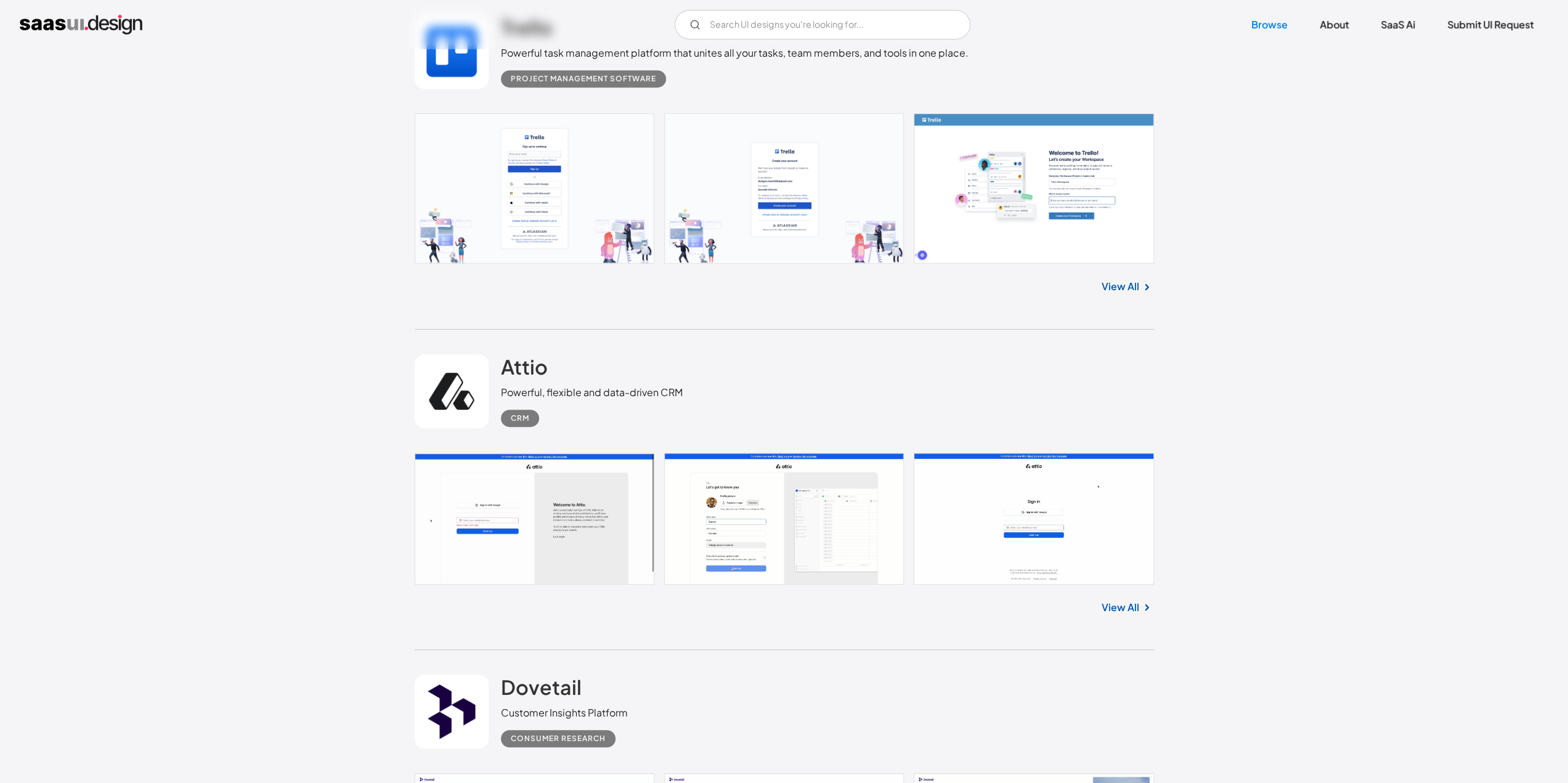
scroll to position [14896, 0]
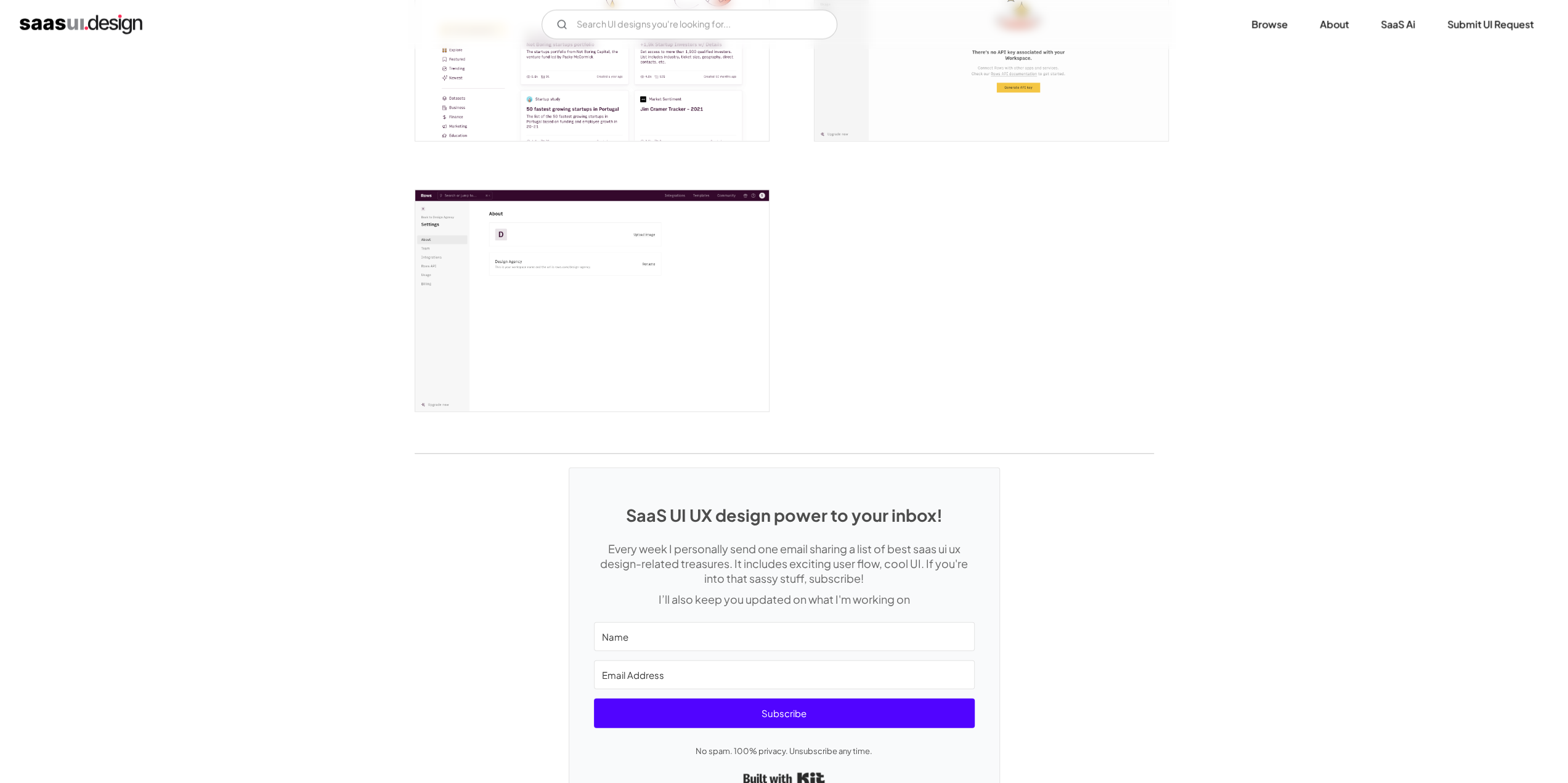
scroll to position [3079, 0]
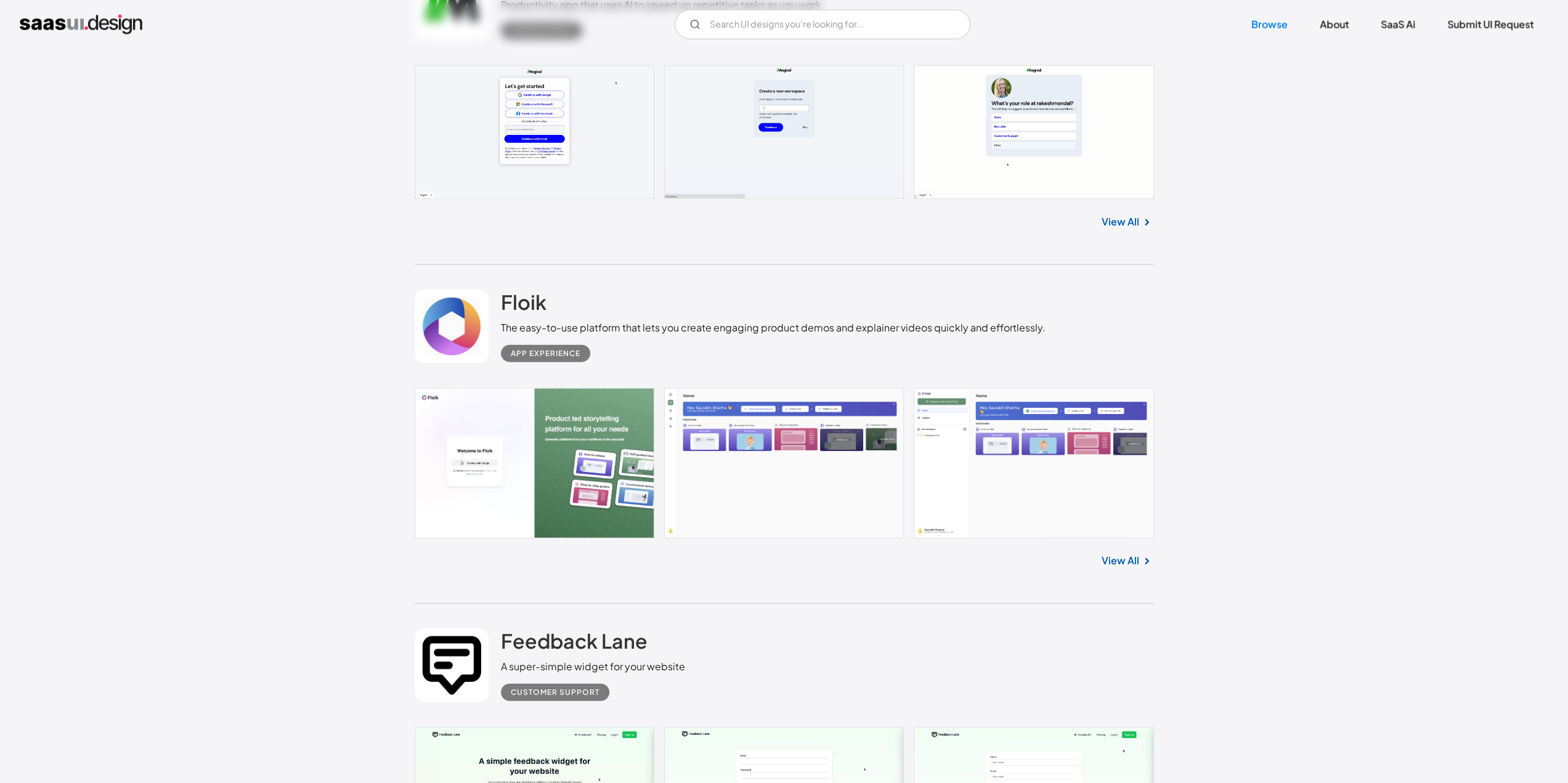
scroll to position [26189, 0]
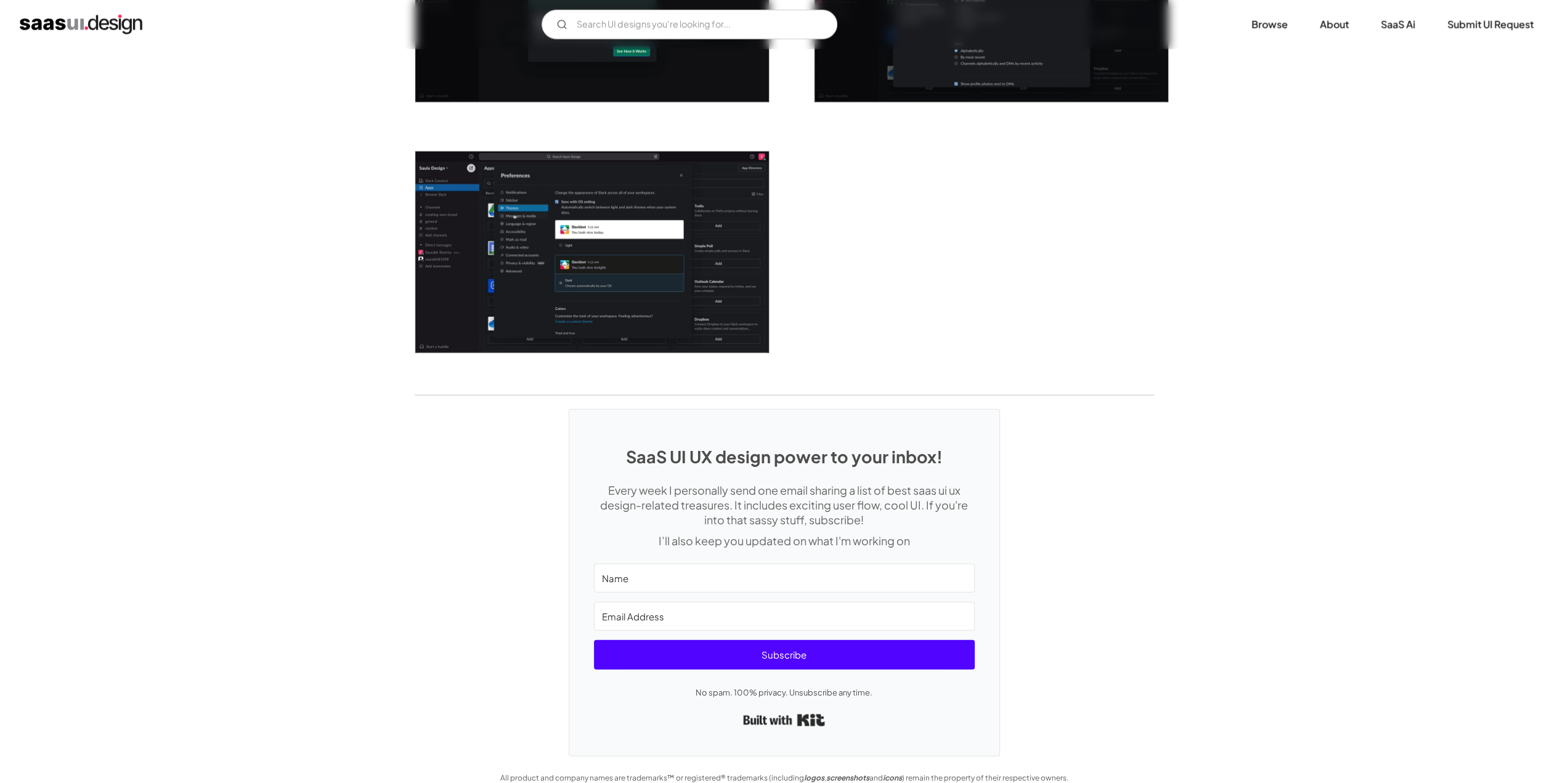
scroll to position [3156, 0]
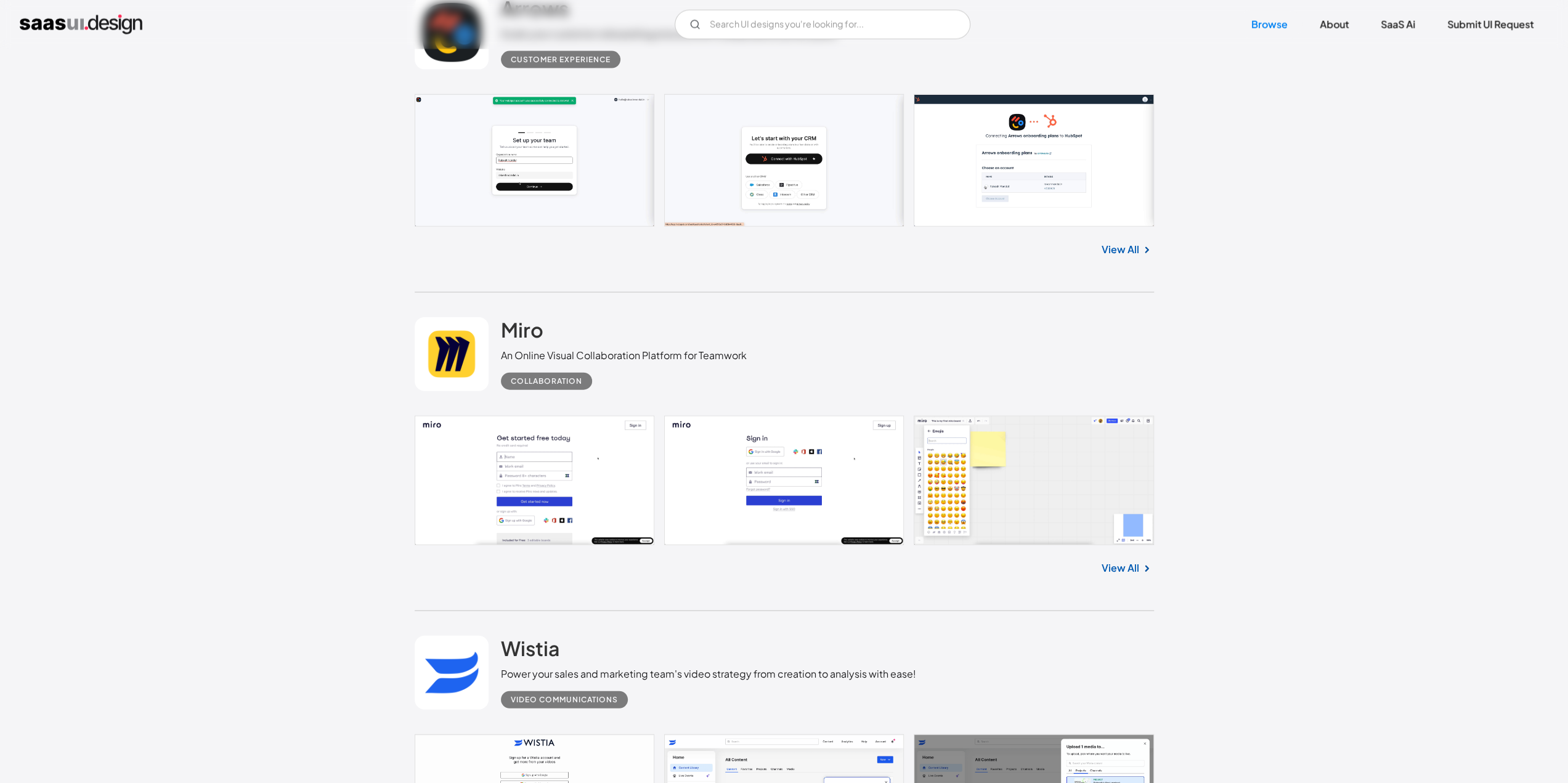
scroll to position [21567, 0]
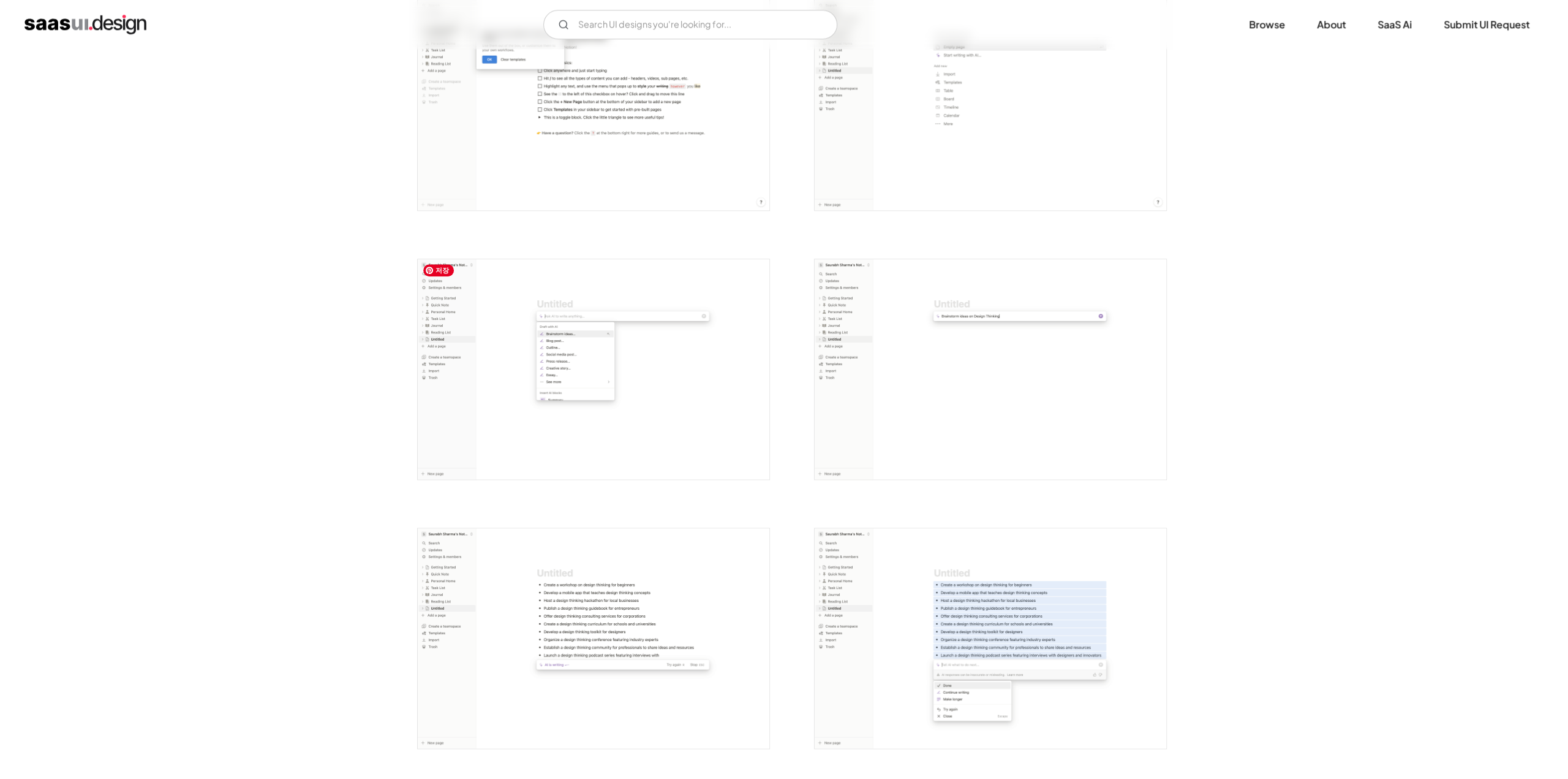
scroll to position [1042, 0]
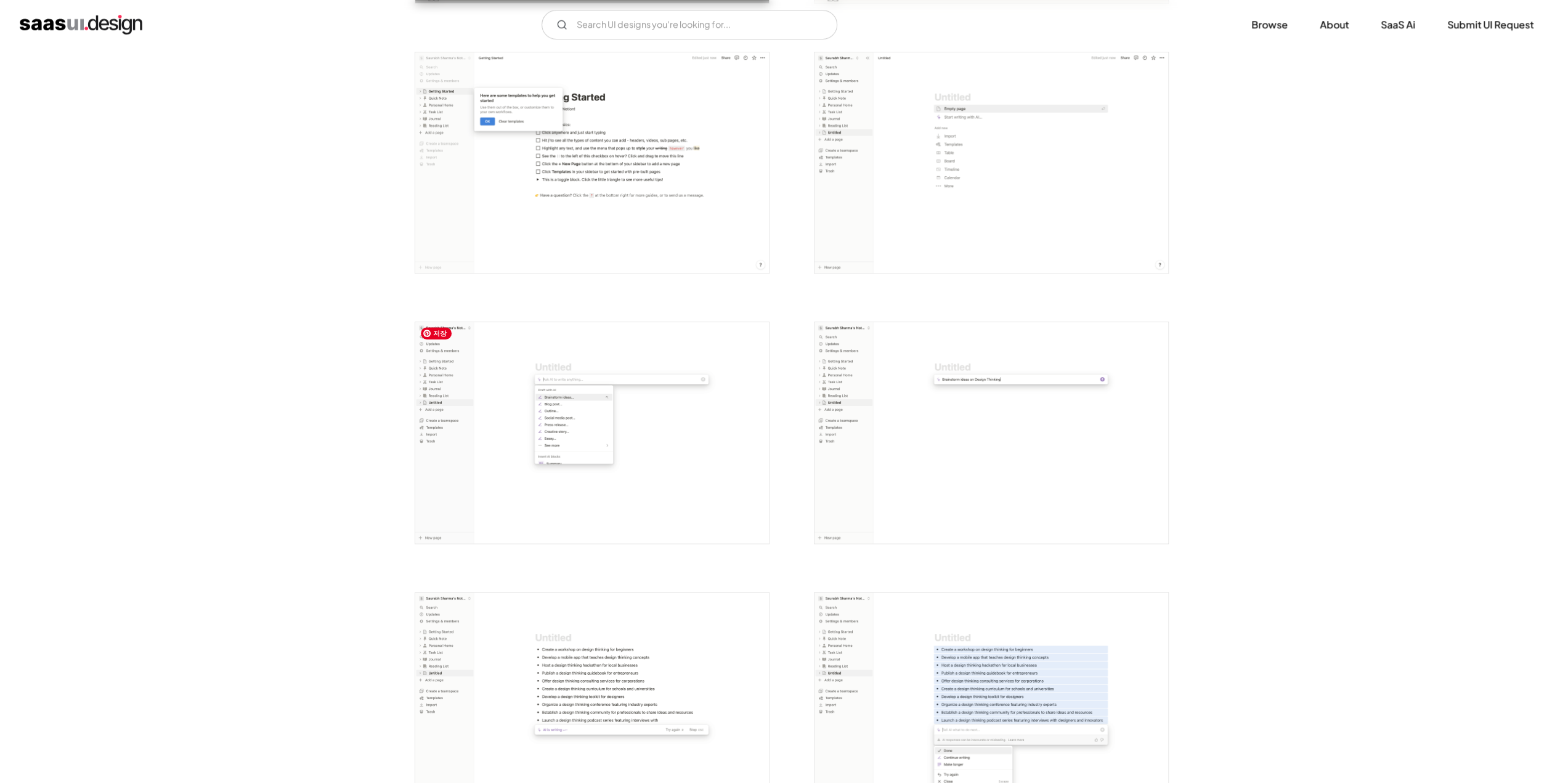
click at [621, 412] on img "open lightbox" at bounding box center [592, 433] width 354 height 221
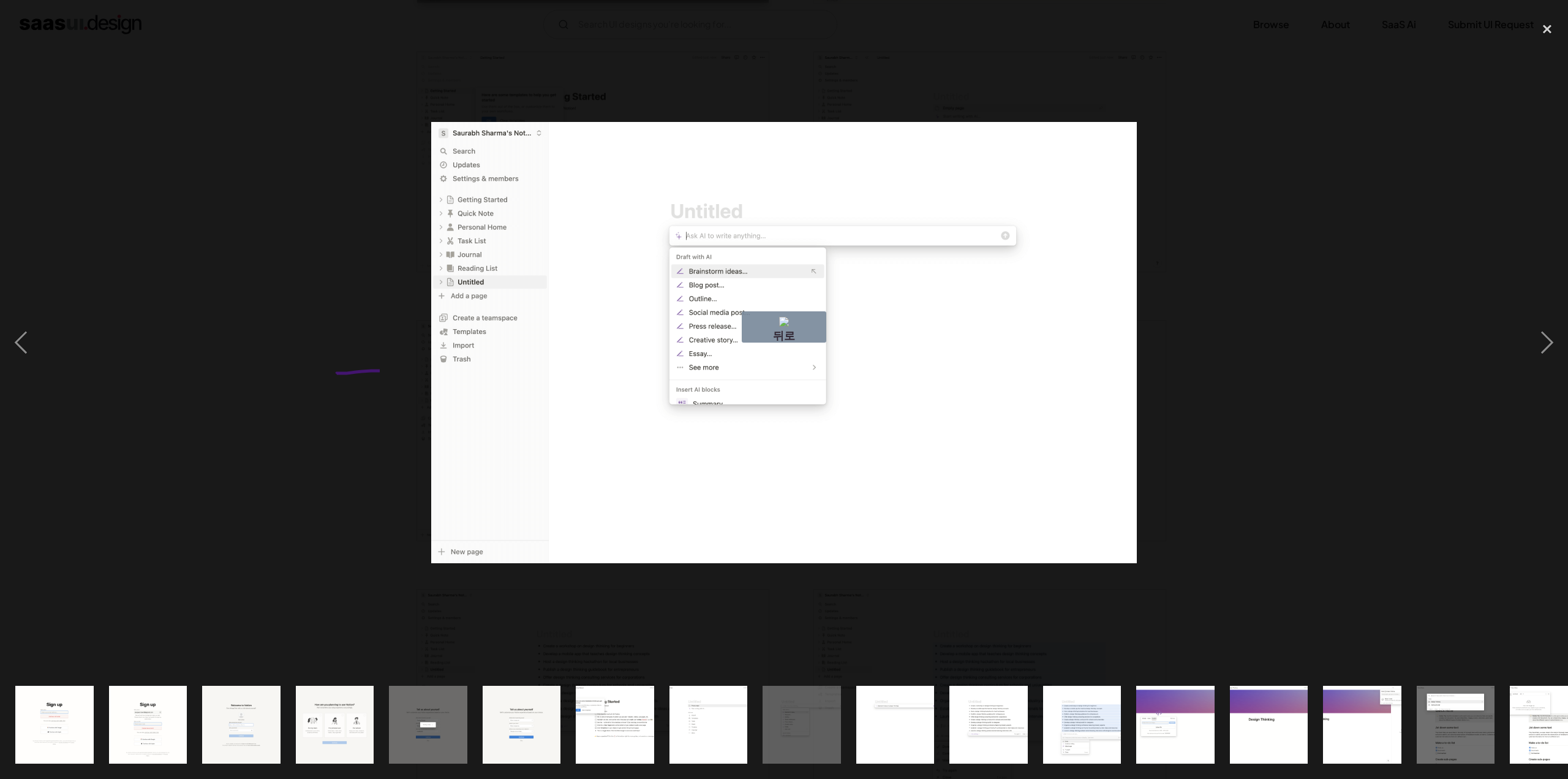
drag, startPoint x: 380, startPoint y: 370, endPoint x: 336, endPoint y: 374, distance: 44.2
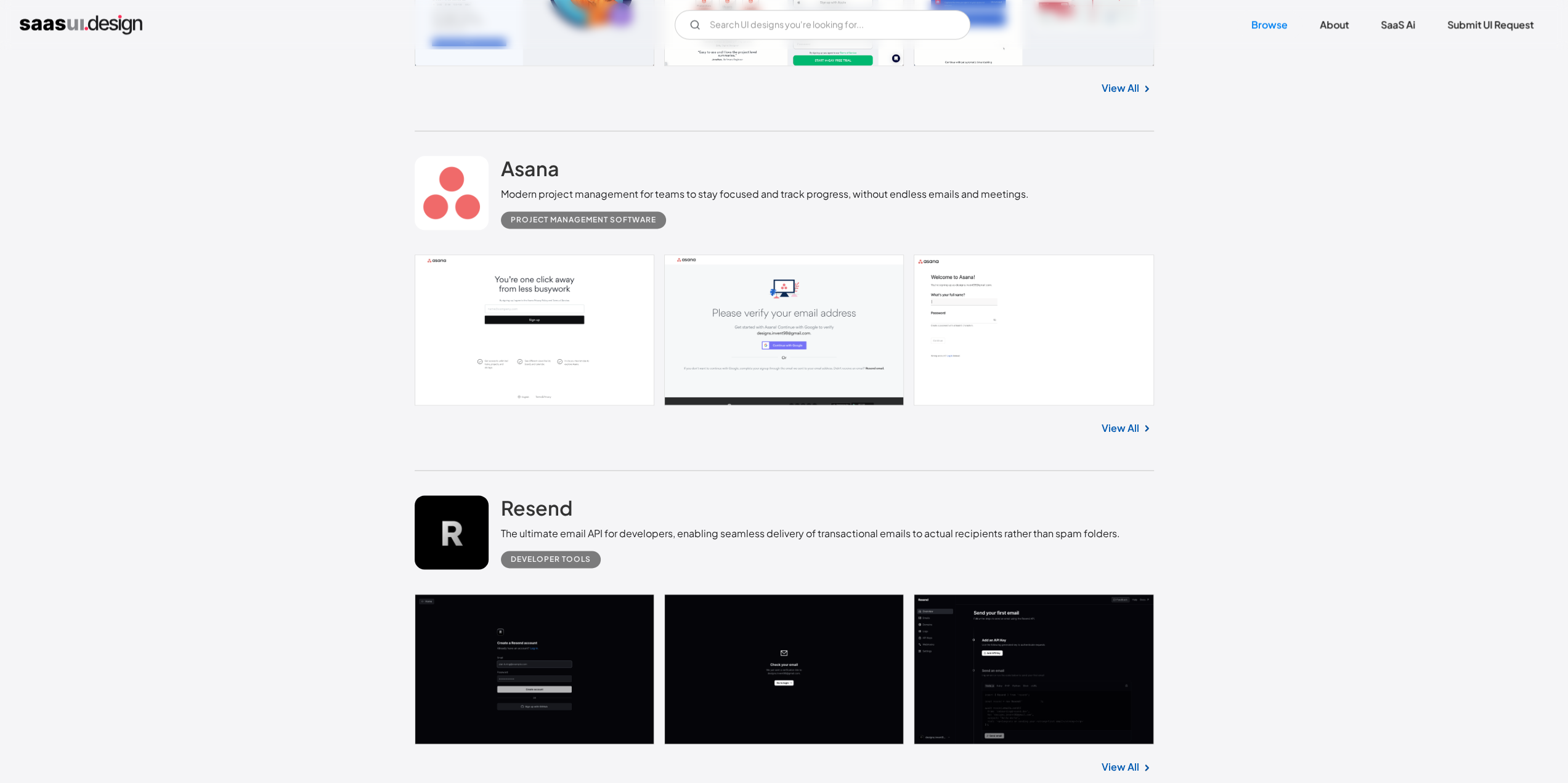
scroll to position [20382, 0]
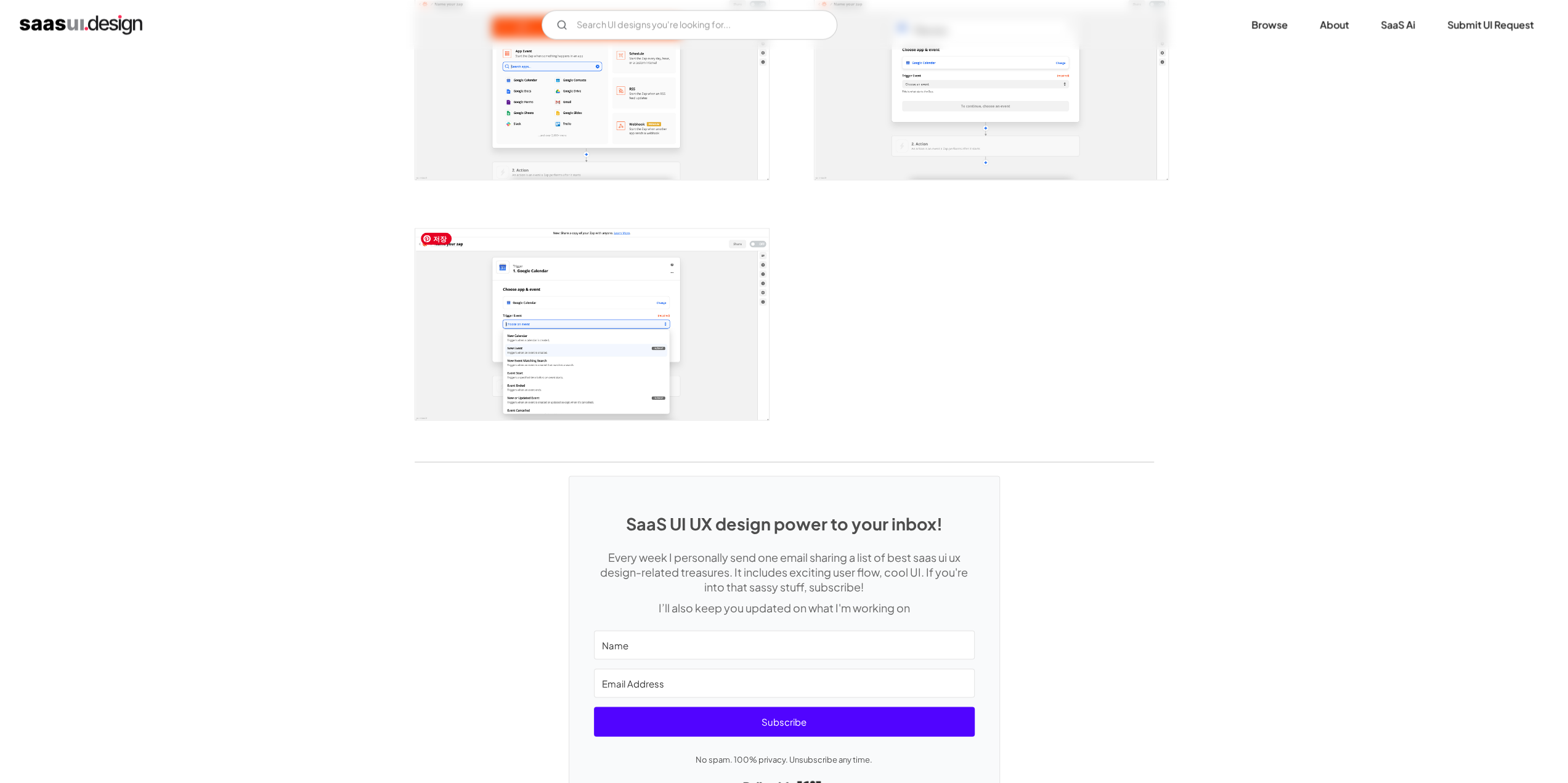
scroll to position [2174, 0]
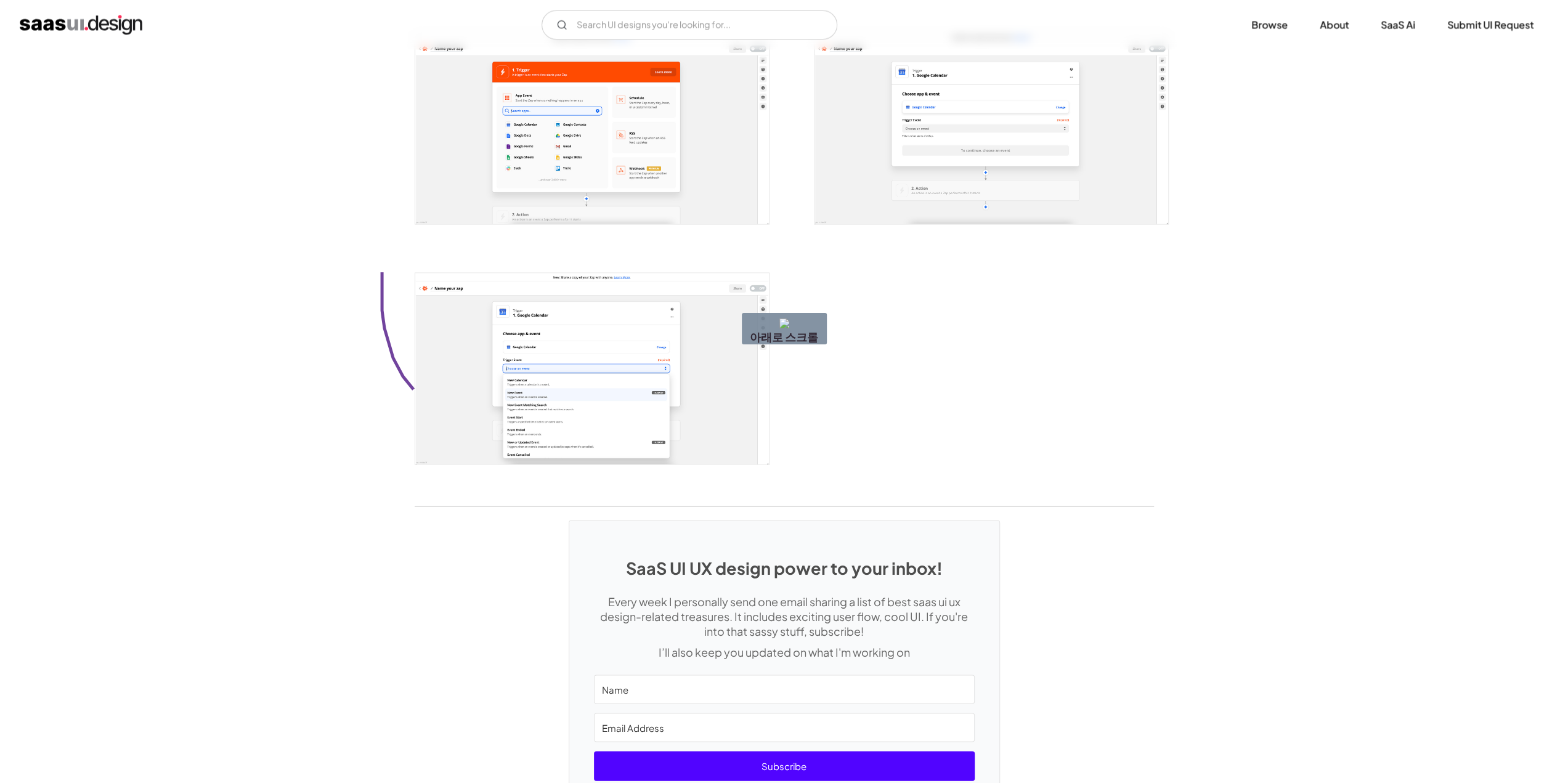
drag, startPoint x: 382, startPoint y: 272, endPoint x: 498, endPoint y: 412, distance: 181.8
